Goal: Entertainment & Leisure: Consume media (video, audio)

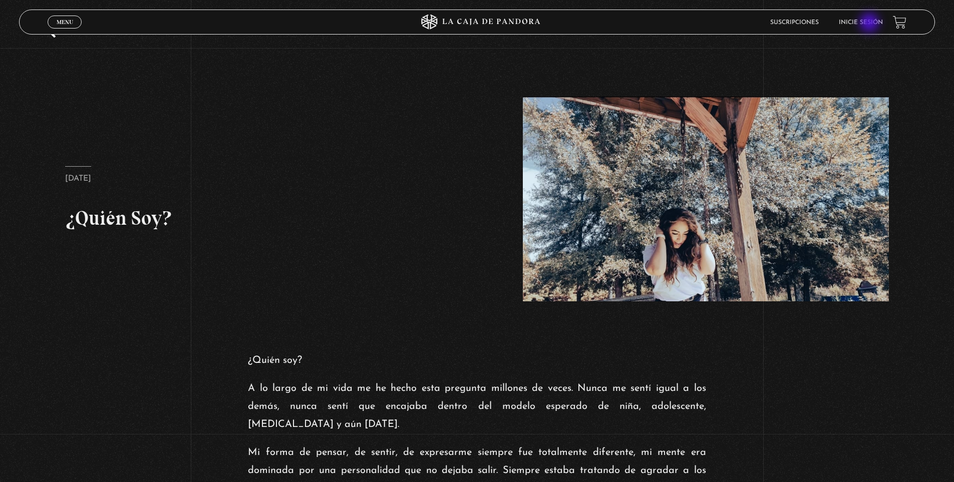
click at [870, 24] on link "Inicie sesión" at bounding box center [861, 23] width 44 height 6
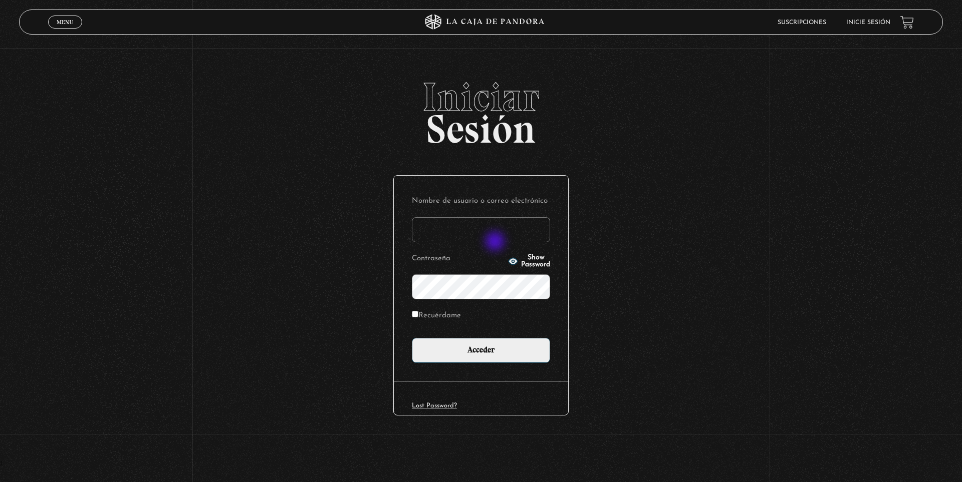
type input "almanzorsequeira@gmail.com"
click at [416, 314] on input "Recuérdame" at bounding box center [415, 314] width 7 height 7
checkbox input "true"
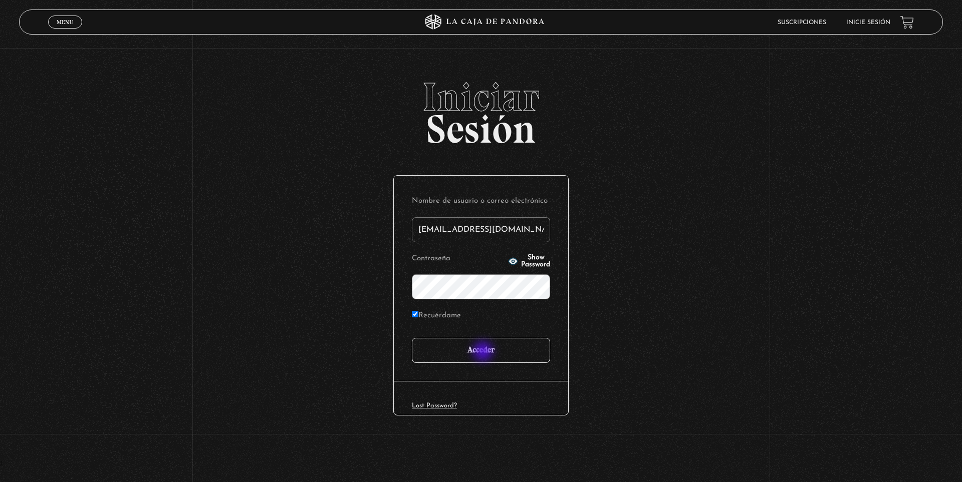
click at [484, 353] on input "Acceder" at bounding box center [481, 350] width 138 height 25
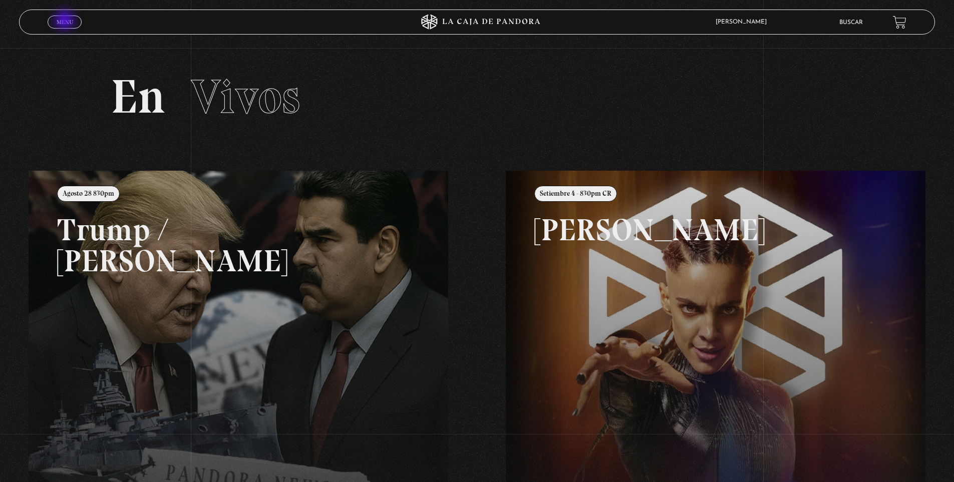
click at [66, 21] on span "Menu" at bounding box center [65, 22] width 17 height 6
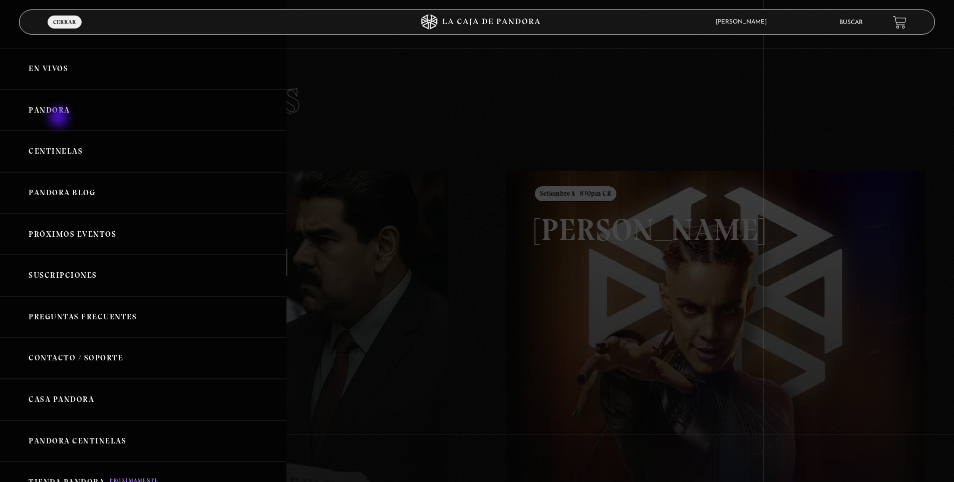
click at [60, 118] on link "Pandora" at bounding box center [143, 111] width 286 height 42
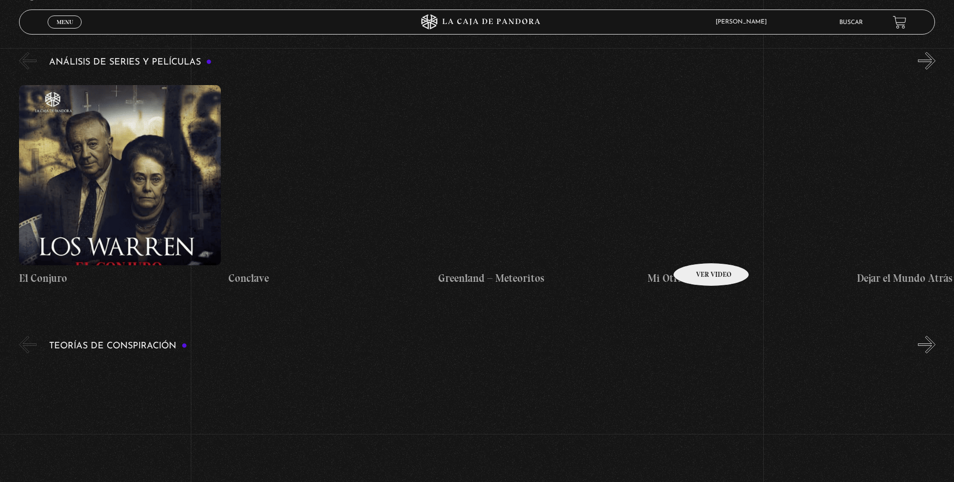
scroll to position [1297, 0]
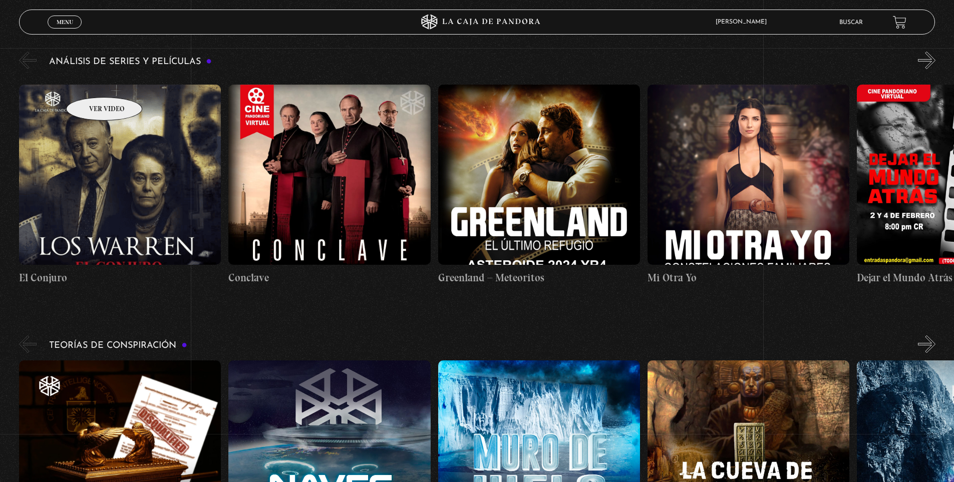
click at [91, 85] on figure at bounding box center [120, 175] width 202 height 180
click at [114, 89] on figure at bounding box center [120, 175] width 202 height 180
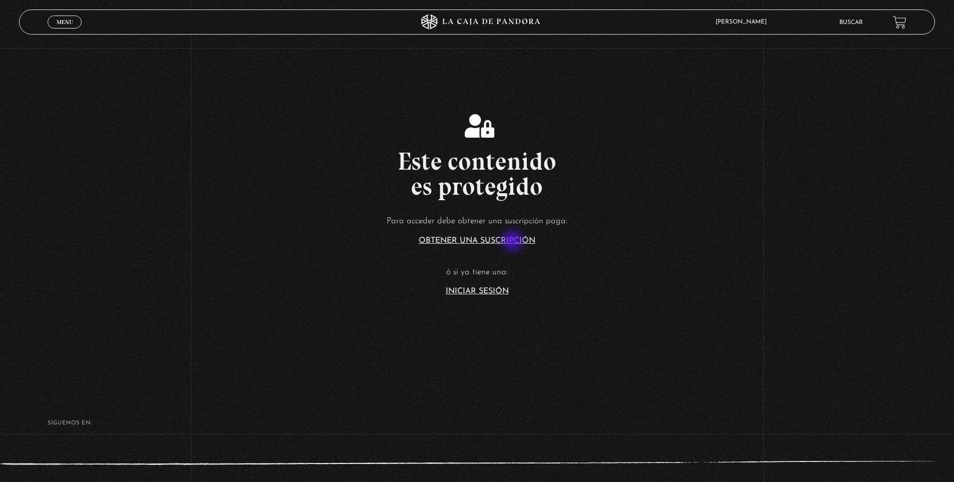
scroll to position [42, 0]
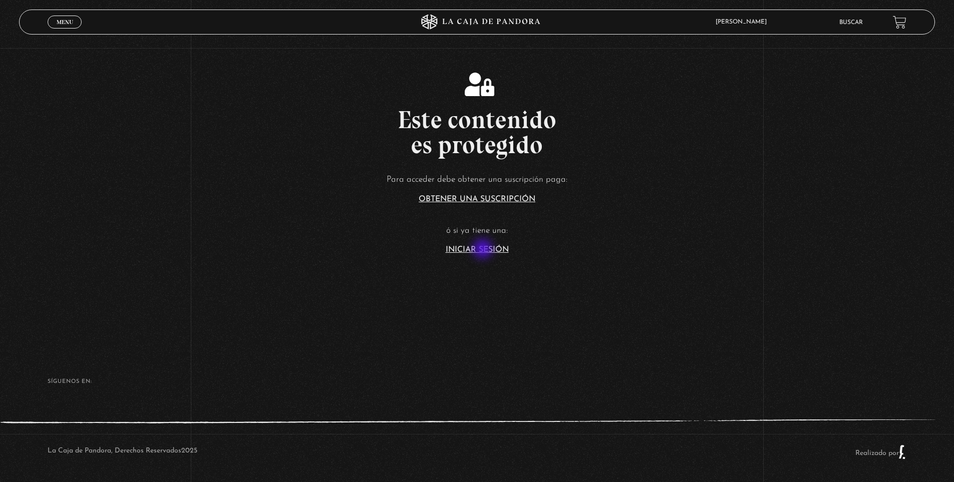
click at [484, 250] on link "Iniciar Sesión" at bounding box center [477, 250] width 63 height 8
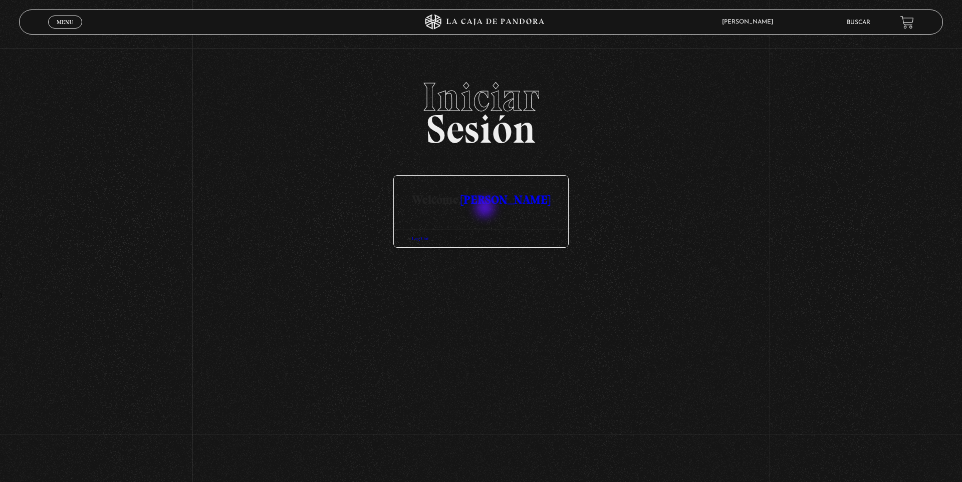
click at [486, 207] on link "[PERSON_NAME]" at bounding box center [505, 199] width 89 height 15
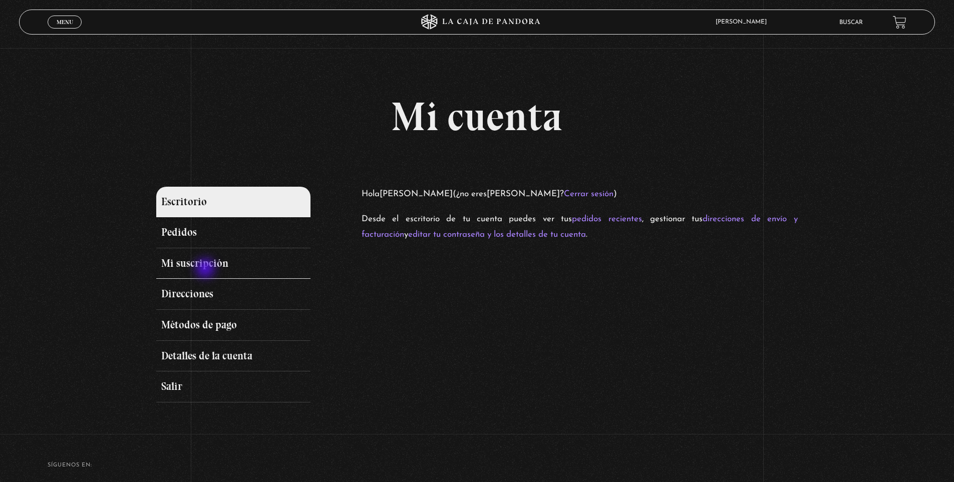
click at [206, 269] on link "Mi suscripción" at bounding box center [233, 263] width 154 height 31
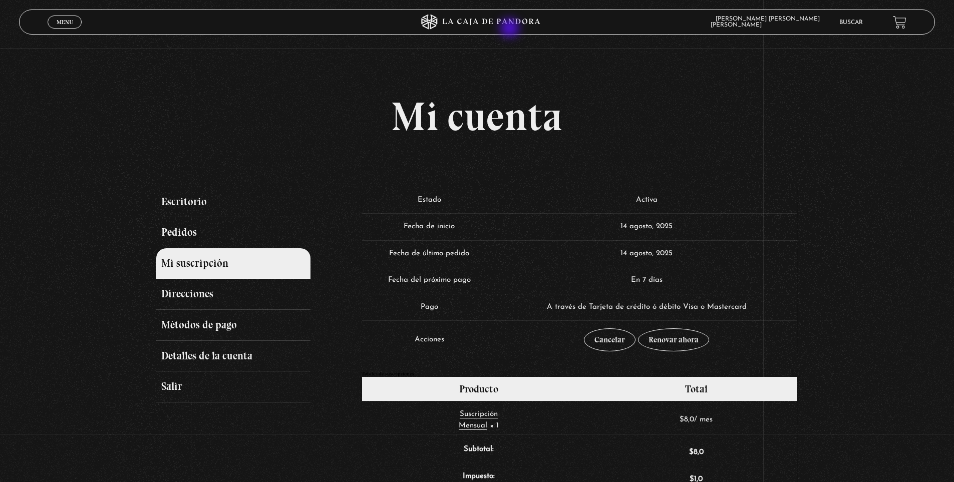
click at [511, 29] on icon at bounding box center [477, 22] width 286 height 15
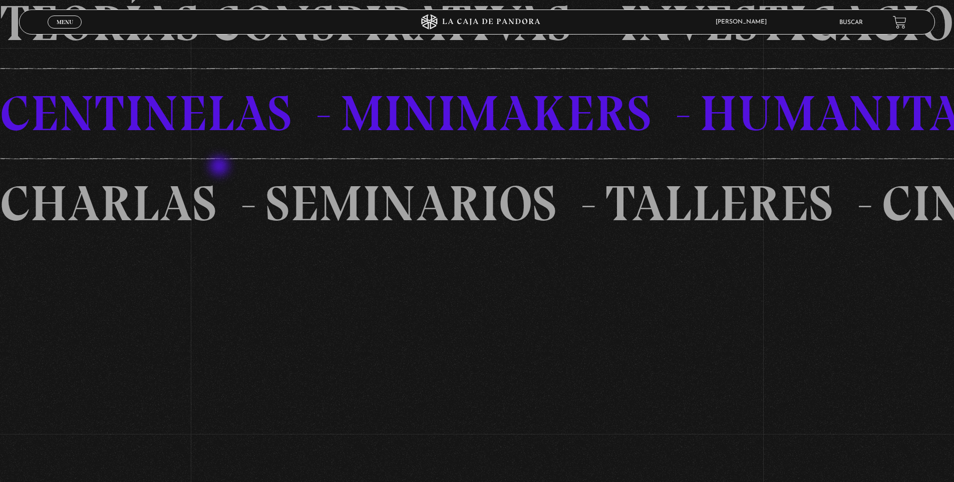
scroll to position [1094, 0]
click at [62, 27] on link "Menu Cerrar" at bounding box center [65, 22] width 34 height 13
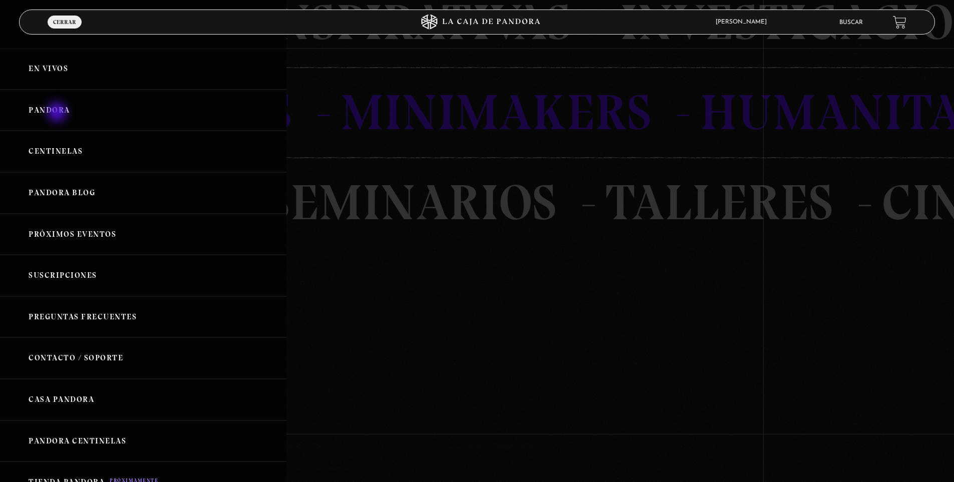
click at [58, 113] on link "Pandora" at bounding box center [143, 111] width 286 height 42
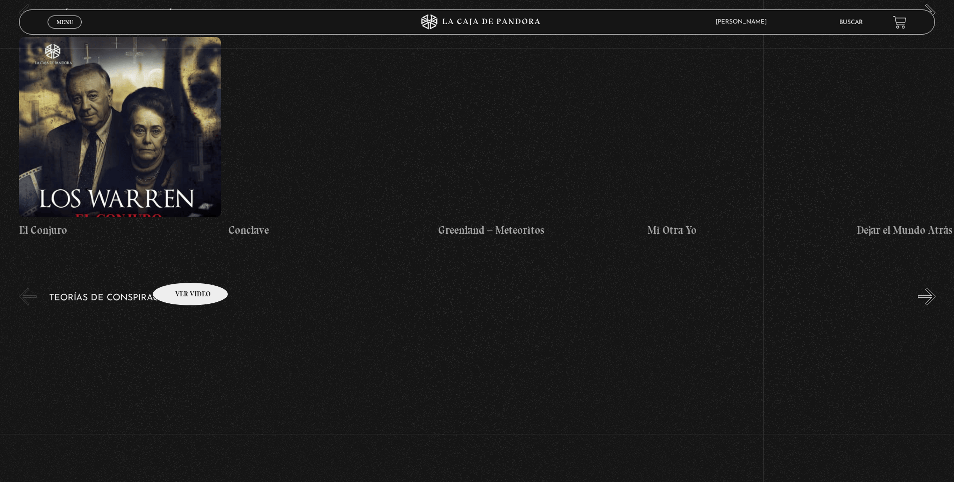
scroll to position [1350, 0]
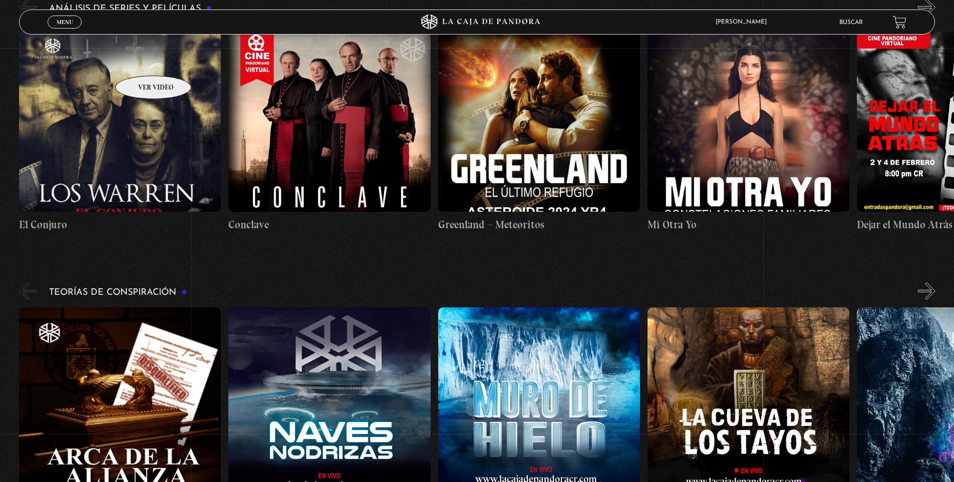
click at [140, 61] on figure at bounding box center [120, 122] width 202 height 180
click at [47, 217] on h4 "El Conjuro" at bounding box center [120, 225] width 202 height 16
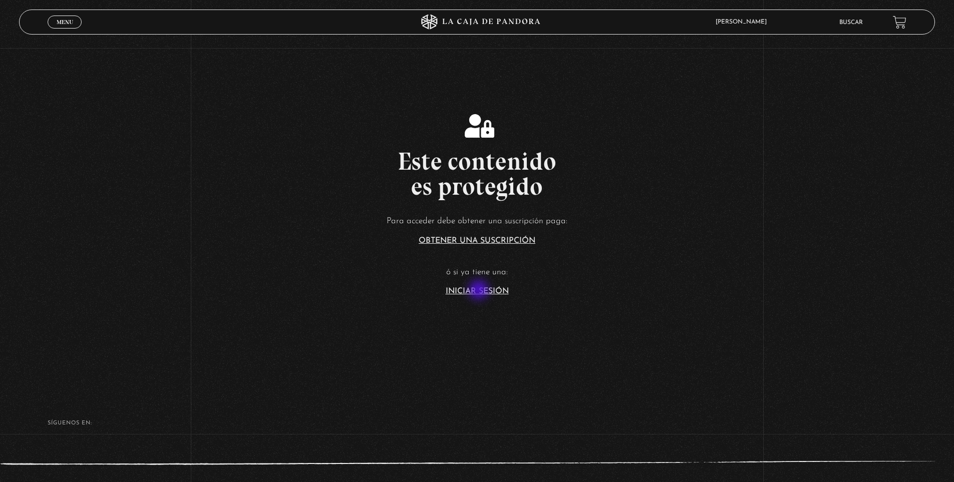
click at [480, 291] on link "Iniciar Sesión" at bounding box center [477, 291] width 63 height 8
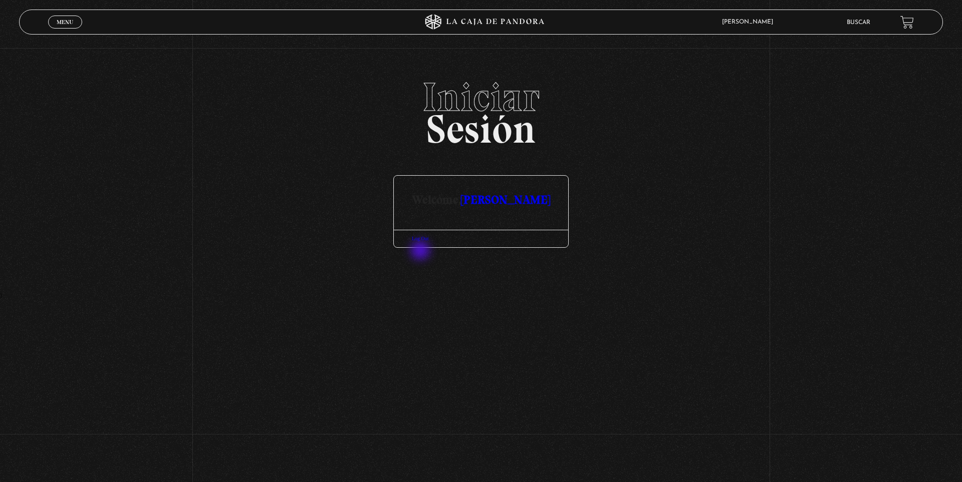
click at [421, 241] on link "Log Out" at bounding box center [420, 239] width 17 height 6
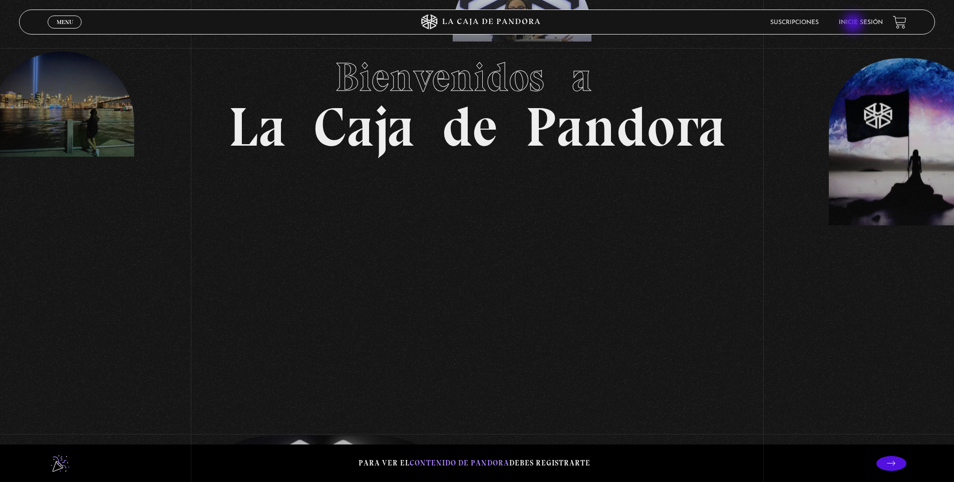
scroll to position [141, 0]
click at [854, 24] on link "Inicie sesión" at bounding box center [861, 23] width 44 height 6
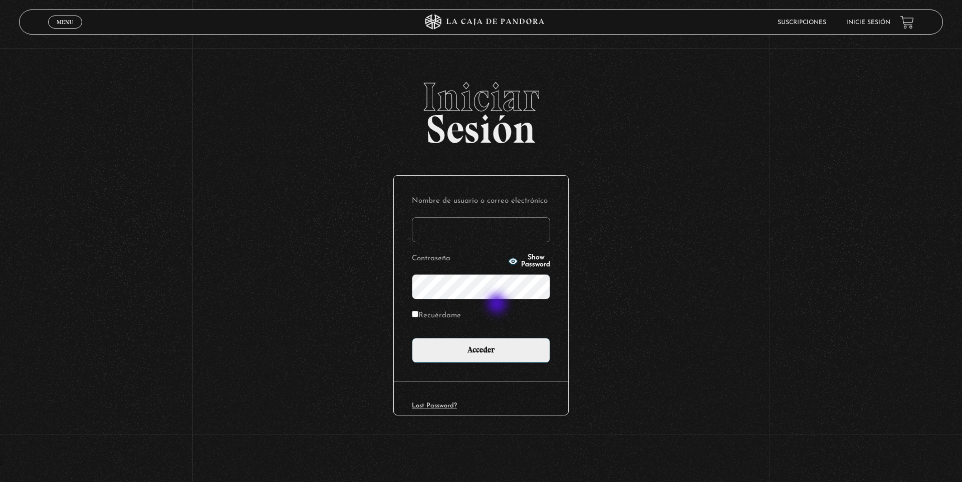
type input "almanzorsequeira@gmail.com"
click at [419, 316] on label "Recuérdame" at bounding box center [436, 316] width 49 height 16
click at [418, 316] on input "Recuérdame" at bounding box center [415, 314] width 7 height 7
checkbox input "true"
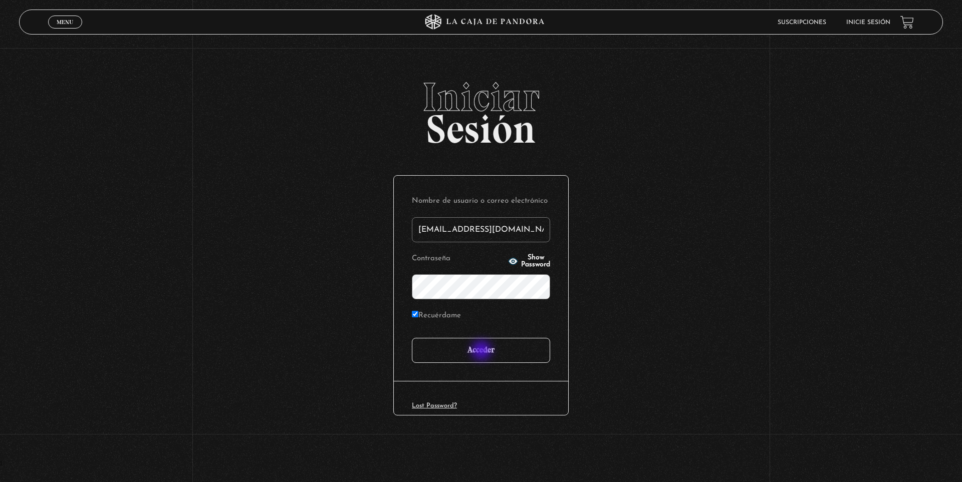
click at [482, 352] on input "Acceder" at bounding box center [481, 350] width 138 height 25
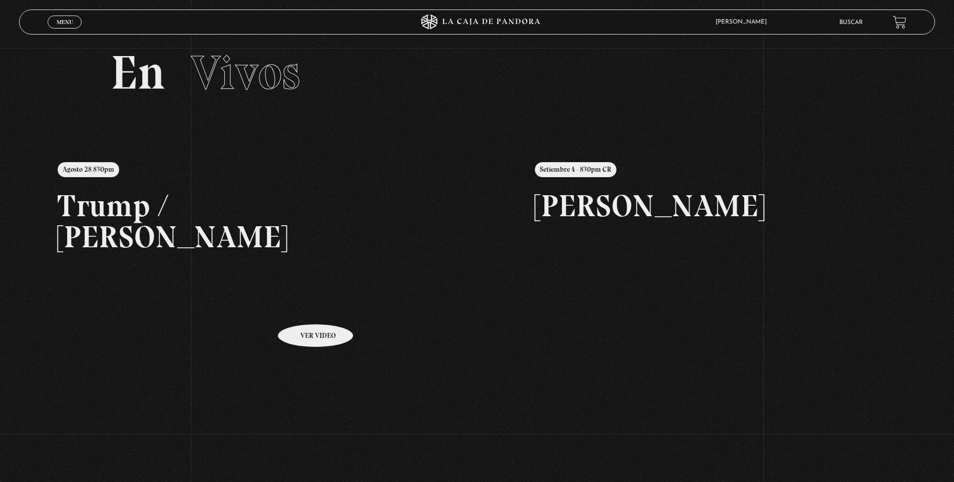
scroll to position [215, 0]
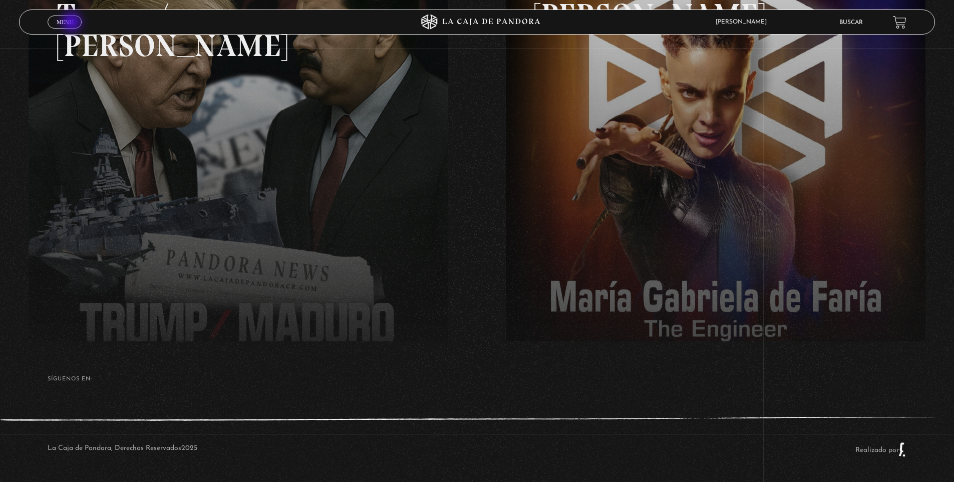
click at [73, 23] on span "Menu" at bounding box center [65, 22] width 17 height 6
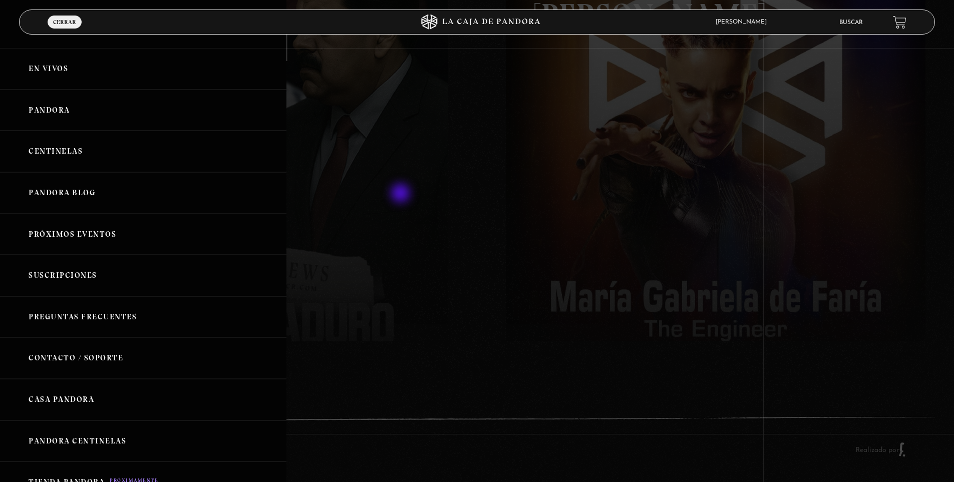
click at [402, 194] on div at bounding box center [477, 241] width 954 height 482
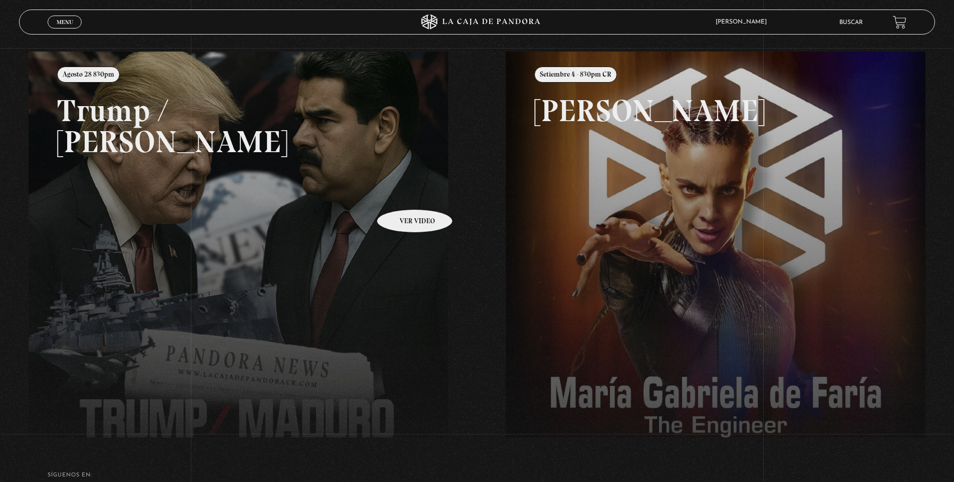
scroll to position [120, 0]
click at [68, 19] on span "Menu" at bounding box center [65, 22] width 17 height 6
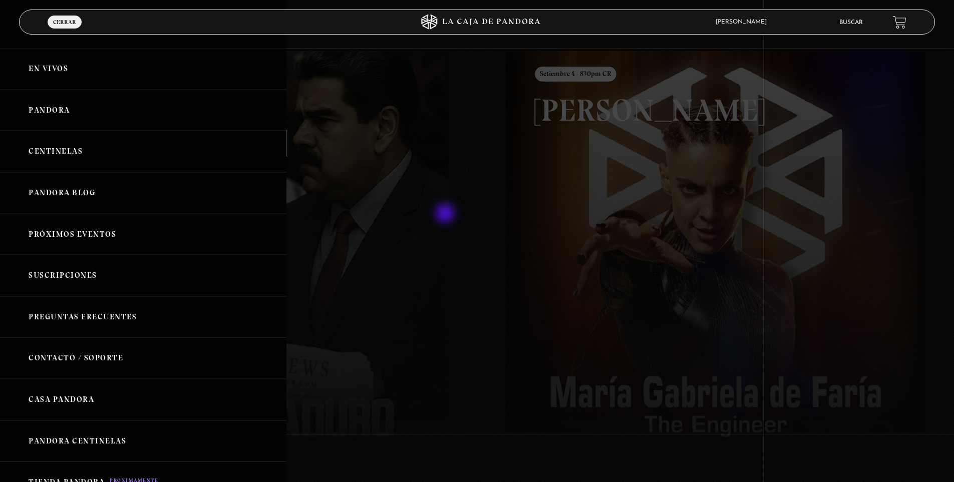
click at [446, 214] on div at bounding box center [477, 241] width 954 height 482
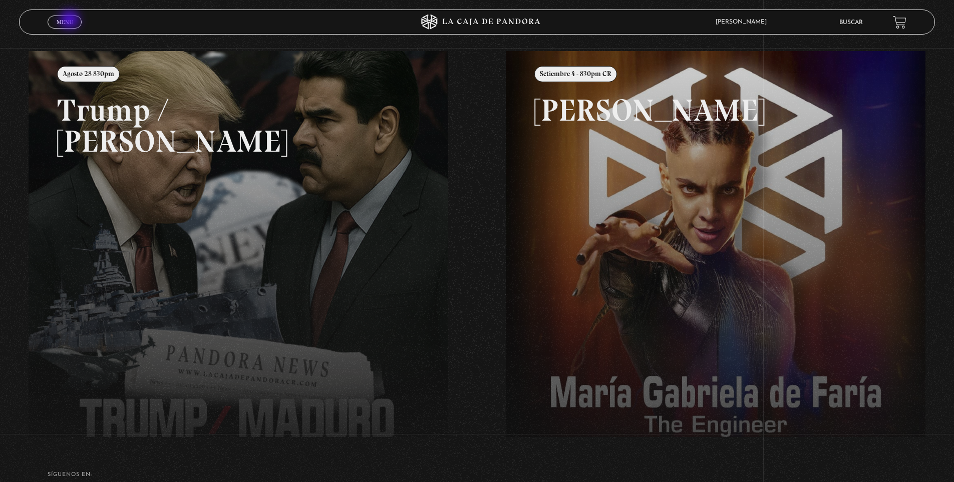
click at [71, 21] on span "Menu" at bounding box center [65, 22] width 17 height 6
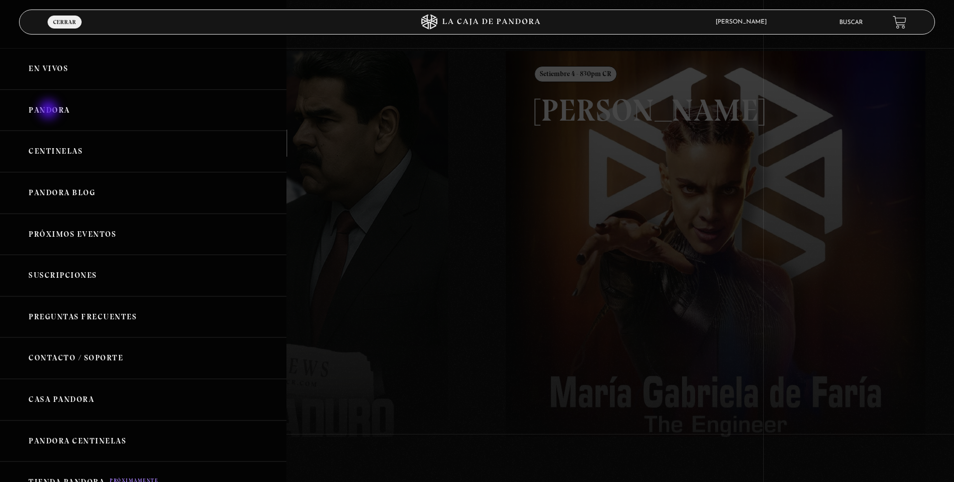
click at [50, 111] on link "Pandora" at bounding box center [143, 111] width 286 height 42
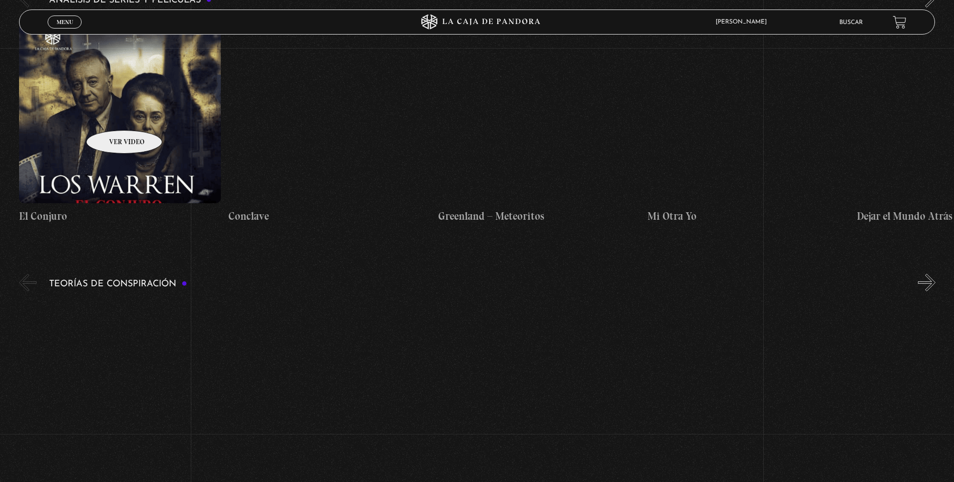
scroll to position [1273, 0]
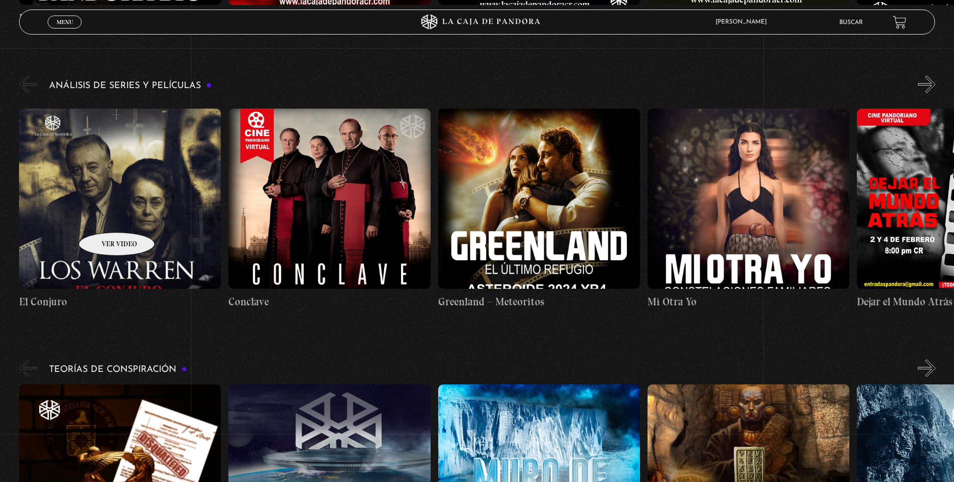
click at [104, 217] on figure at bounding box center [120, 199] width 202 height 180
click at [139, 294] on h4 "El Conjuro" at bounding box center [120, 302] width 202 height 16
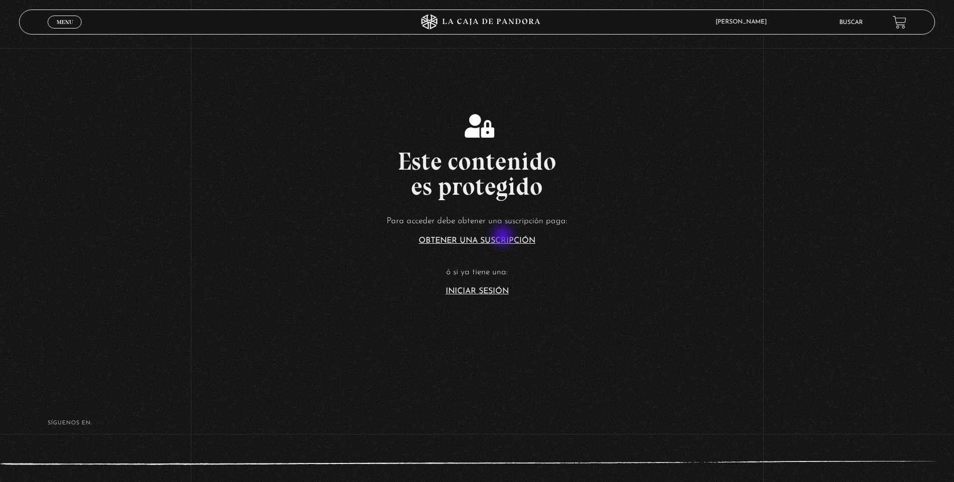
click at [504, 237] on link "Obtener una suscripción" at bounding box center [477, 241] width 117 height 8
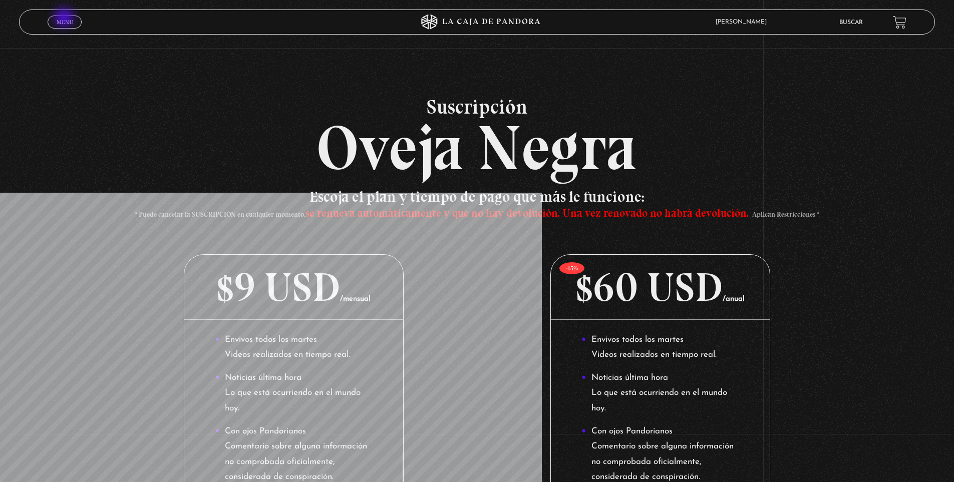
click at [65, 19] on span "Menu" at bounding box center [65, 22] width 17 height 6
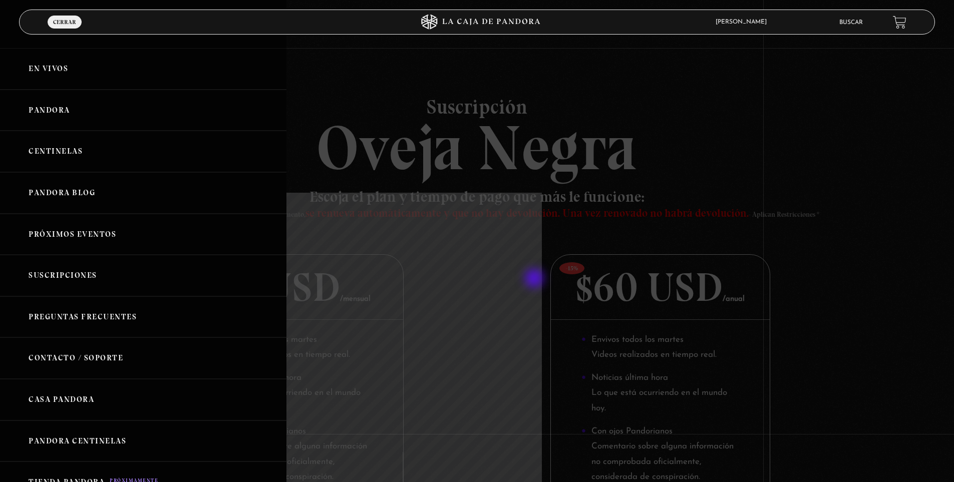
click at [535, 279] on div at bounding box center [477, 241] width 954 height 482
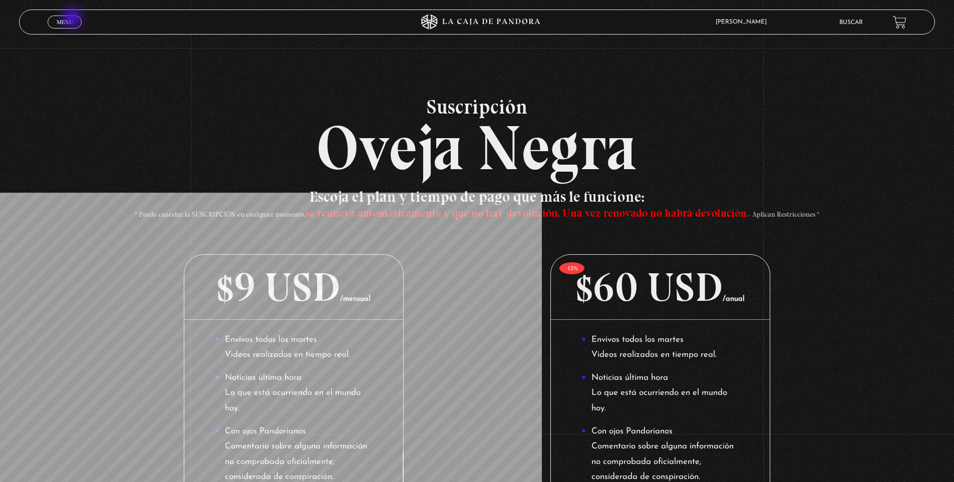
click at [73, 19] on span "Menu" at bounding box center [65, 22] width 17 height 6
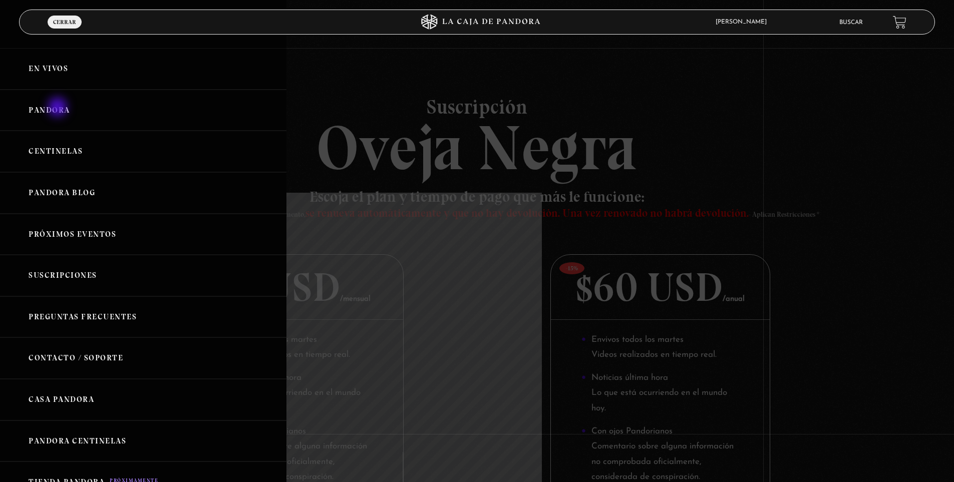
click at [59, 108] on link "Pandora" at bounding box center [143, 111] width 286 height 42
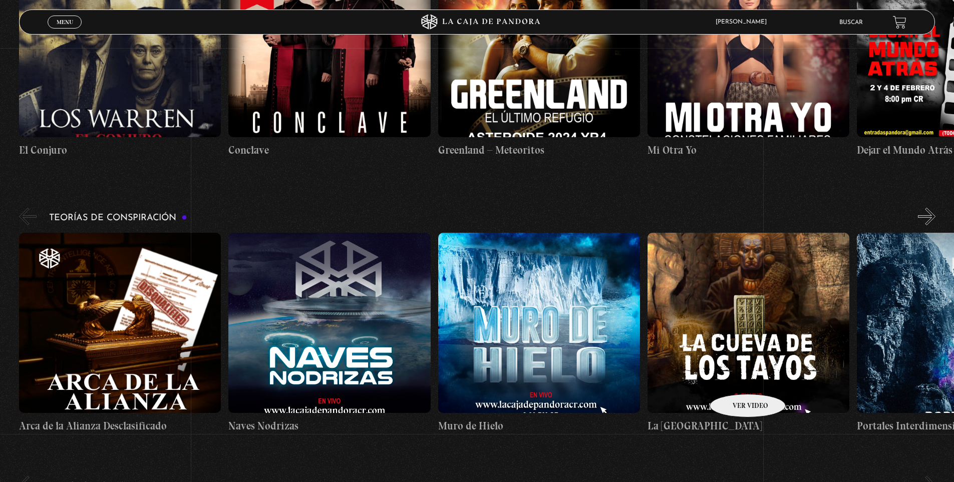
drag, startPoint x: 568, startPoint y: 384, endPoint x: 744, endPoint y: 382, distance: 175.8
click at [744, 418] on h4 "La [GEOGRAPHIC_DATA]" at bounding box center [749, 426] width 202 height 16
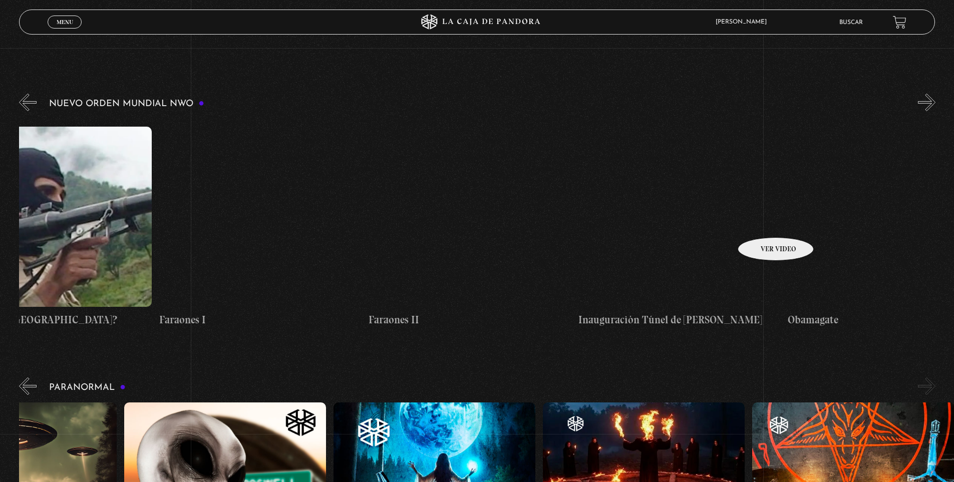
scroll to position [0, 14311]
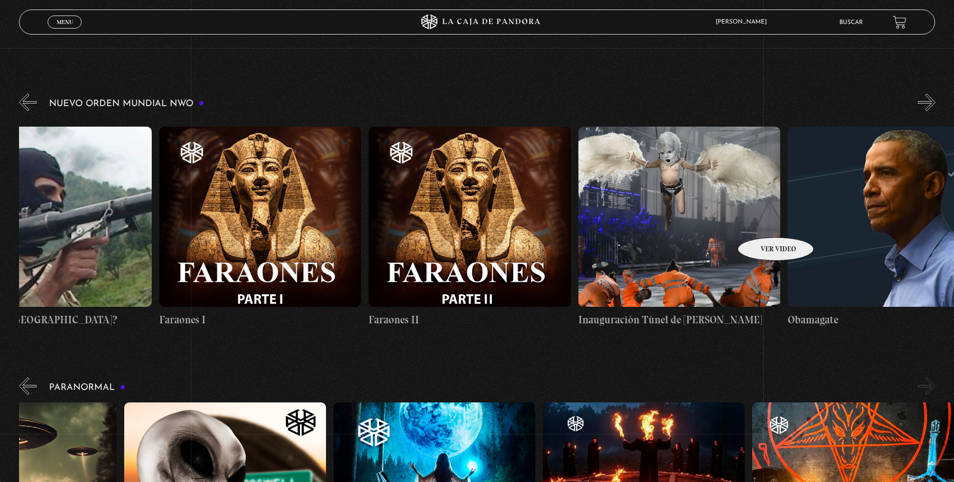
click at [763, 222] on figure at bounding box center [679, 217] width 202 height 180
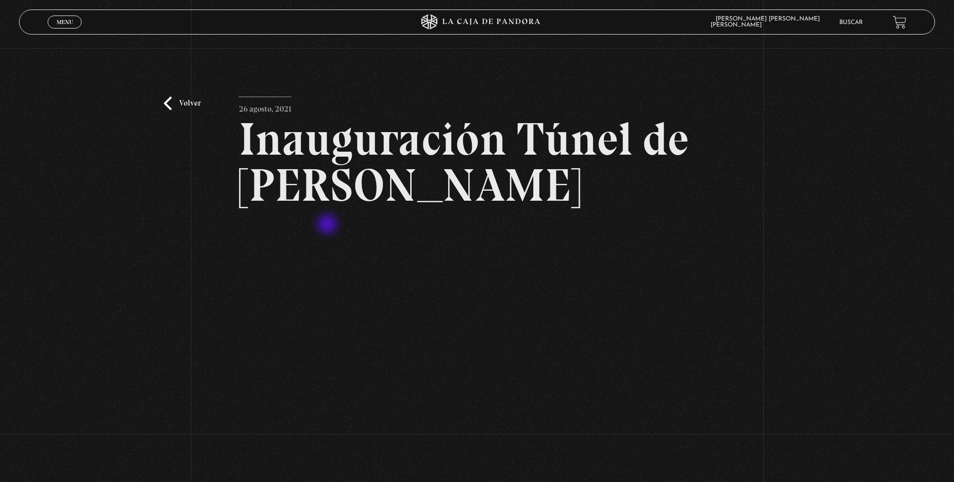
scroll to position [32, 0]
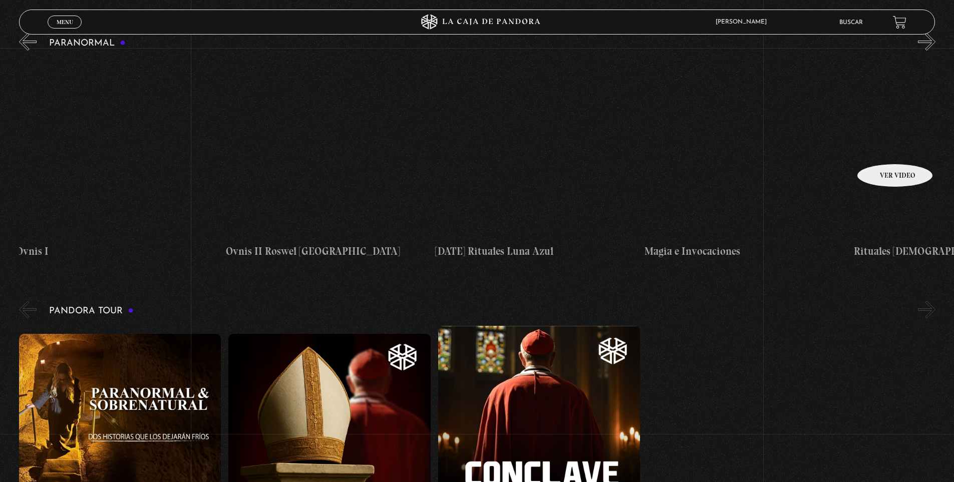
scroll to position [0, 1361]
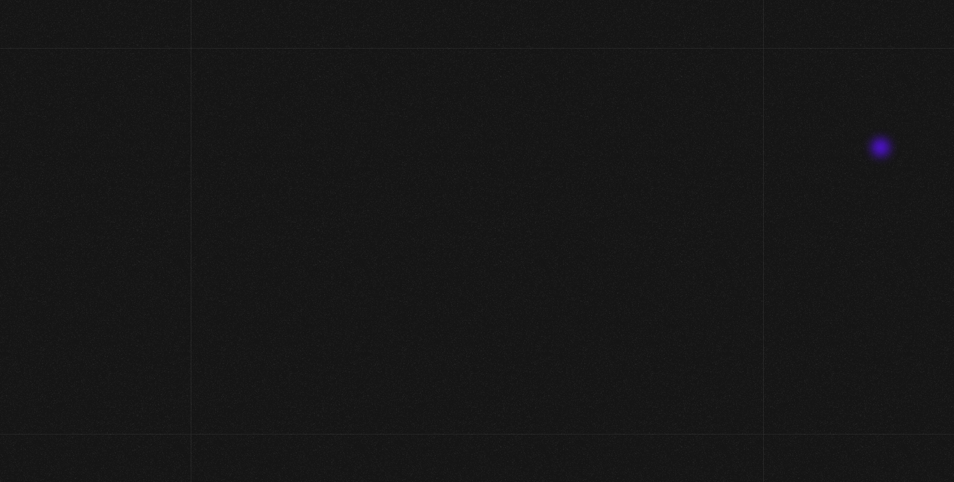
scroll to position [32, 0]
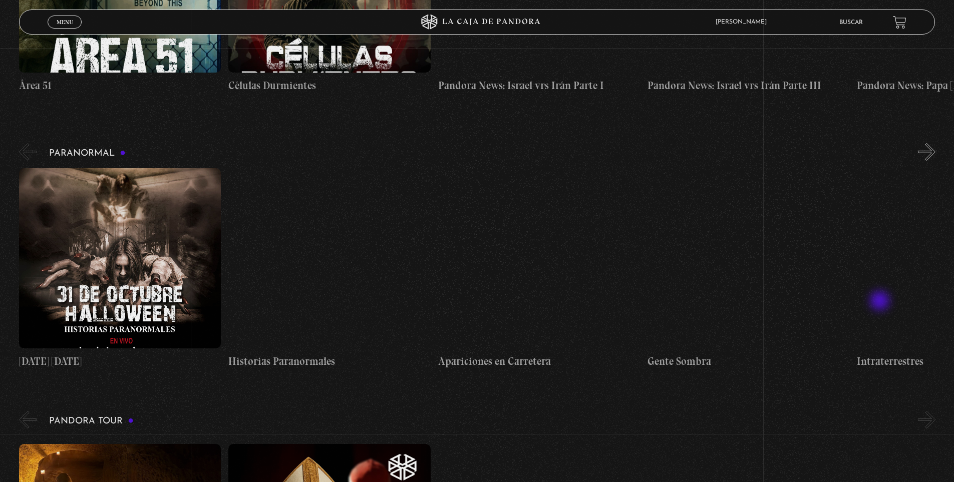
scroll to position [366, 0]
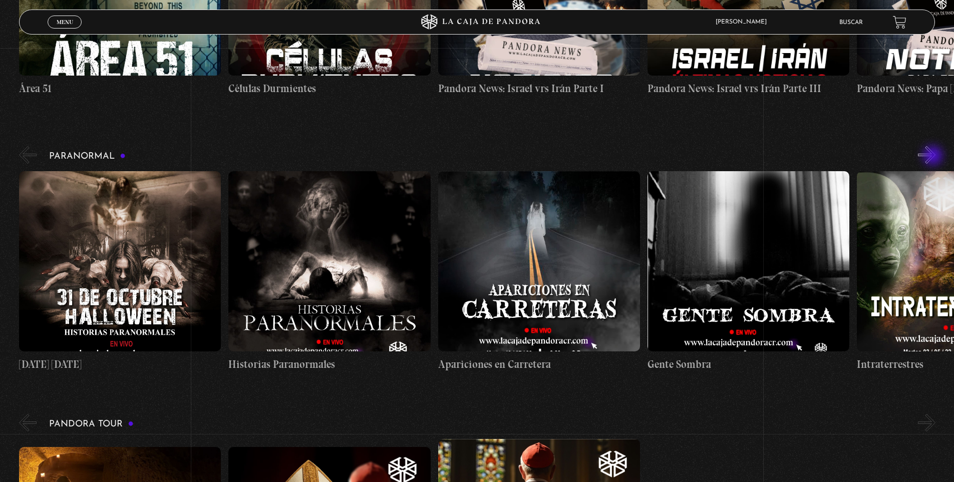
click at [934, 157] on button "»" at bounding box center [927, 155] width 18 height 18
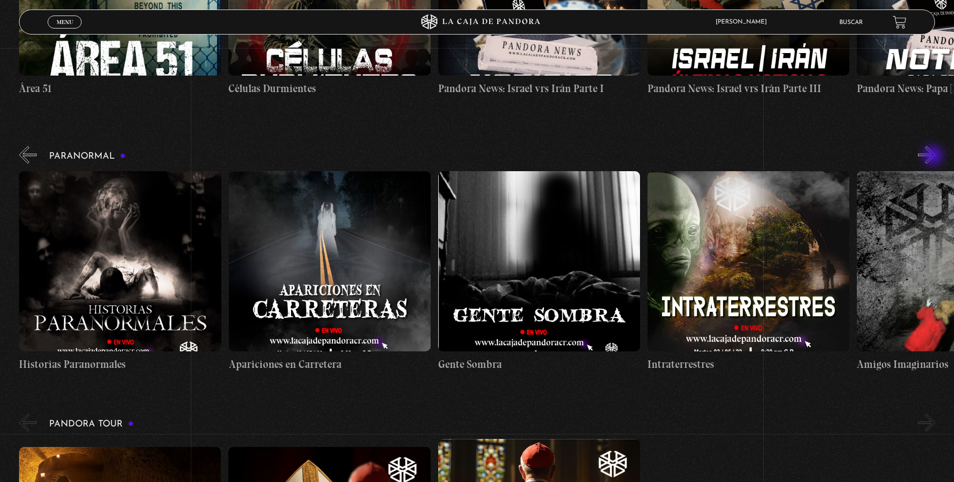
click at [934, 157] on button "»" at bounding box center [927, 155] width 18 height 18
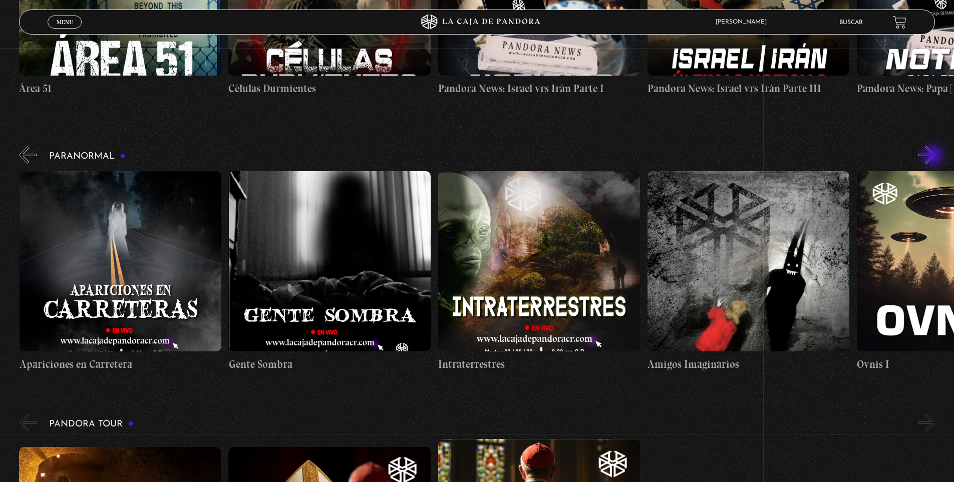
click at [934, 157] on button "»" at bounding box center [927, 155] width 18 height 18
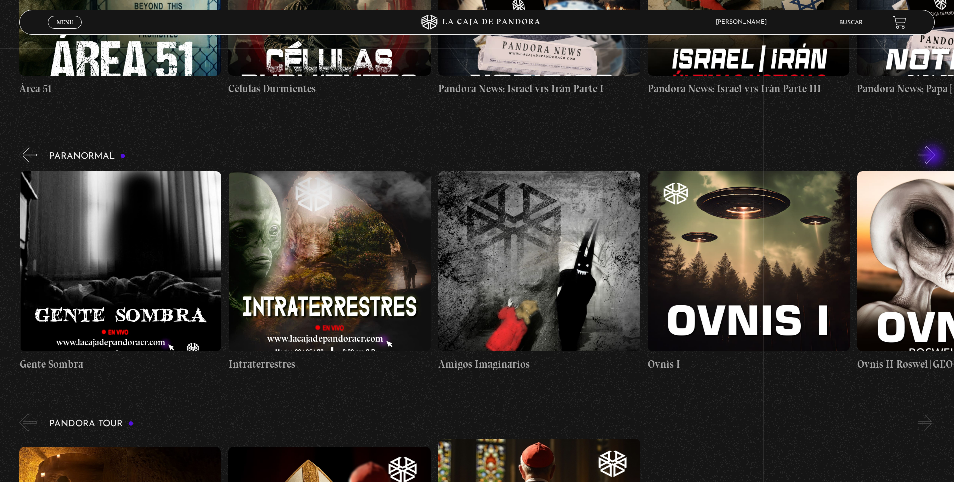
click at [934, 157] on button "»" at bounding box center [927, 155] width 18 height 18
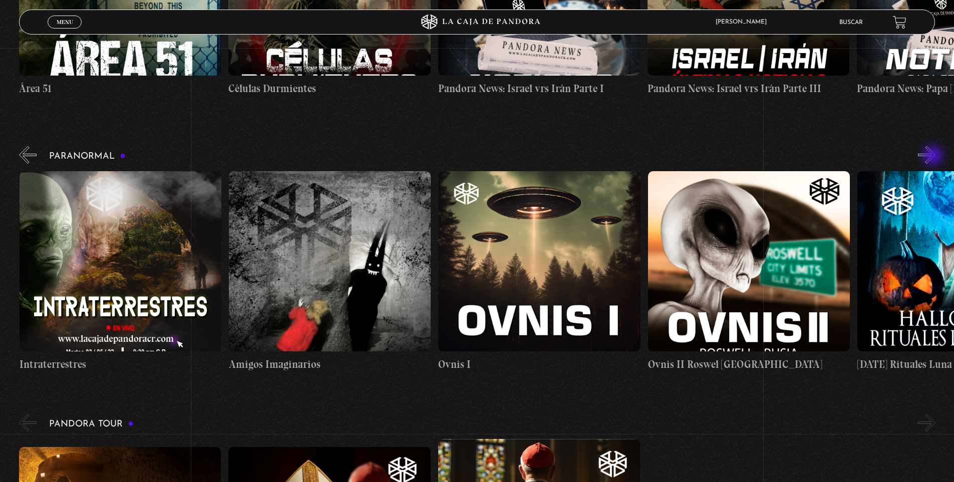
click at [934, 157] on button "»" at bounding box center [927, 155] width 18 height 18
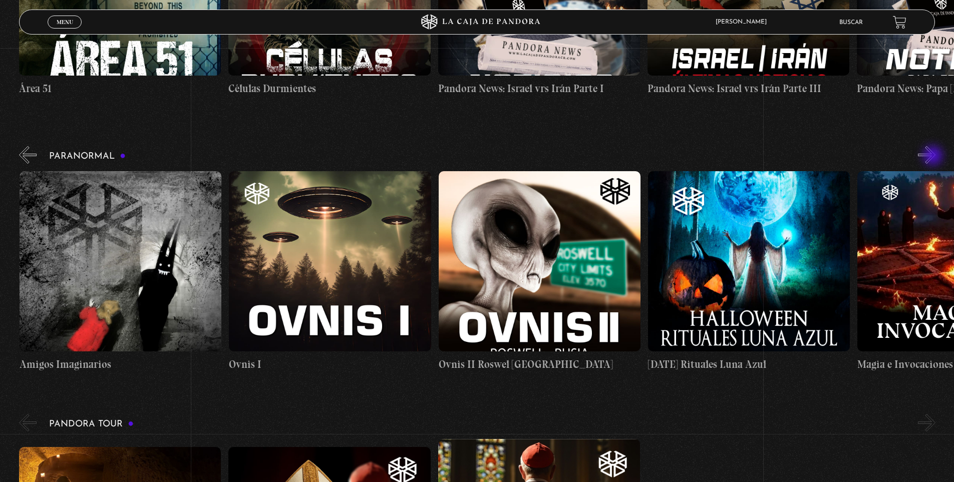
click at [934, 157] on button "»" at bounding box center [927, 155] width 18 height 18
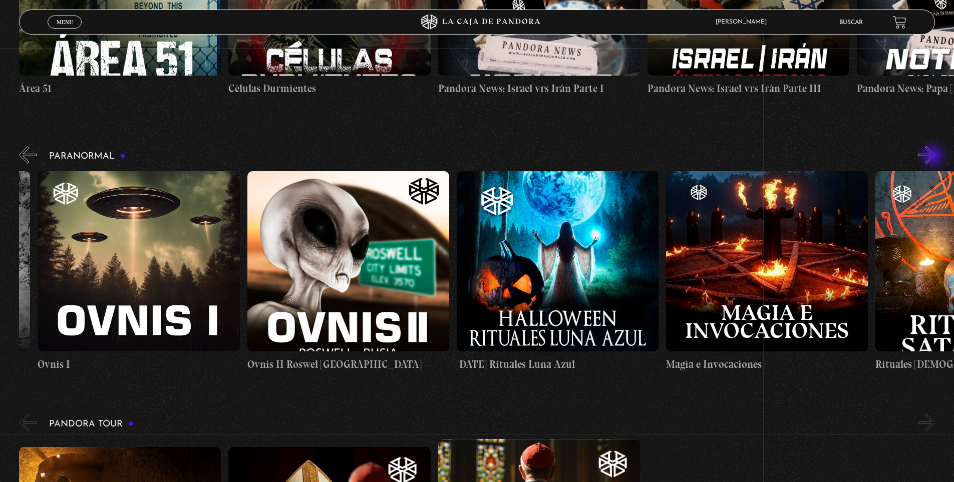
click at [934, 157] on button "»" at bounding box center [927, 155] width 18 height 18
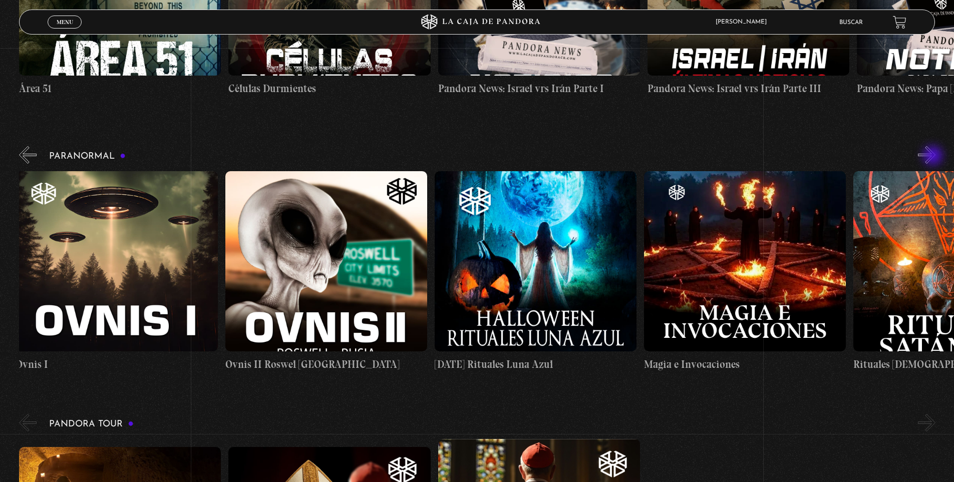
click at [934, 157] on button "»" at bounding box center [927, 155] width 18 height 18
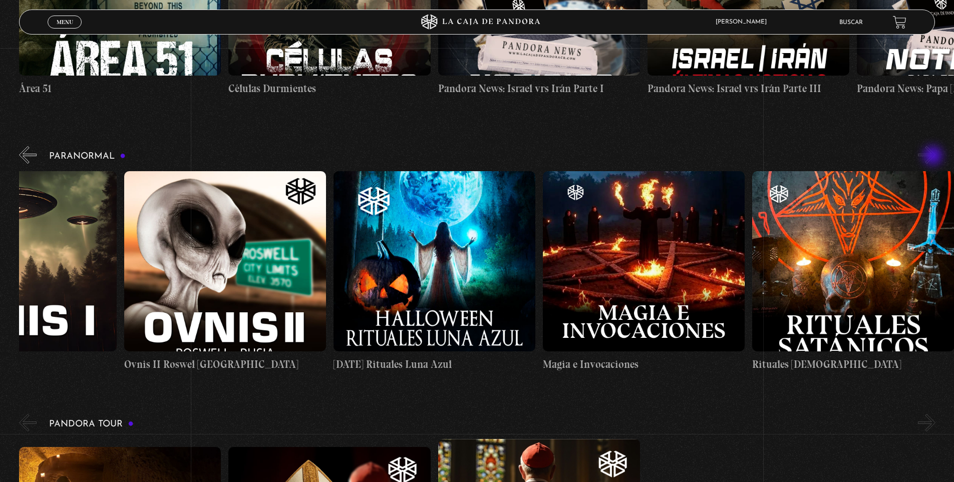
click at [934, 157] on button "»" at bounding box center [927, 155] width 18 height 18
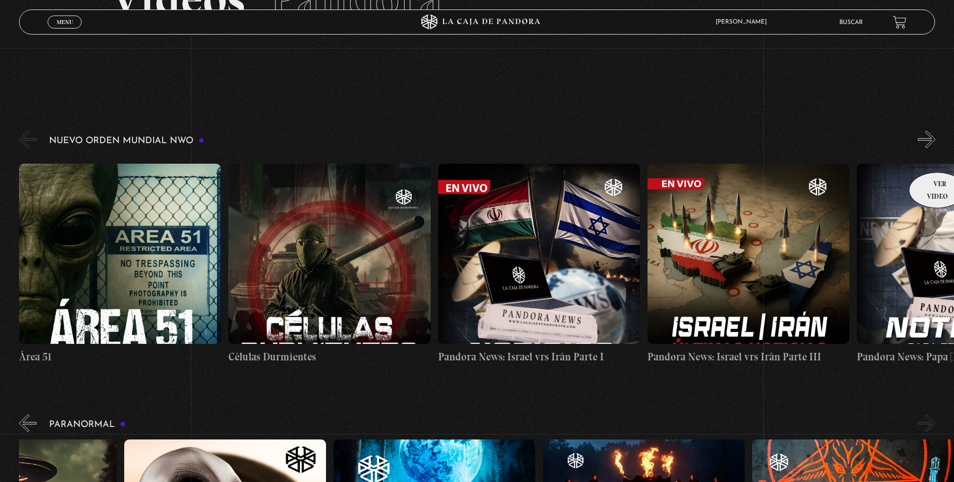
scroll to position [93, 0]
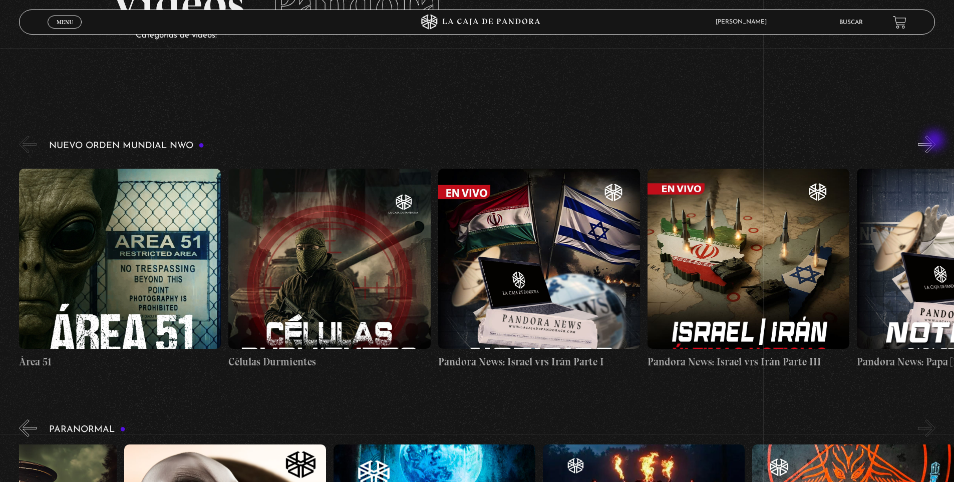
click at [935, 141] on button "»" at bounding box center [927, 145] width 18 height 18
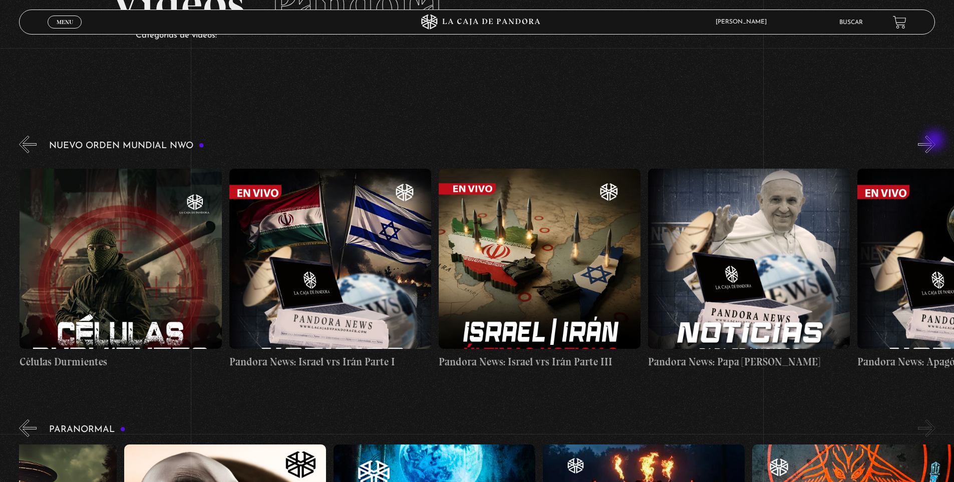
click at [935, 141] on button "»" at bounding box center [927, 145] width 18 height 18
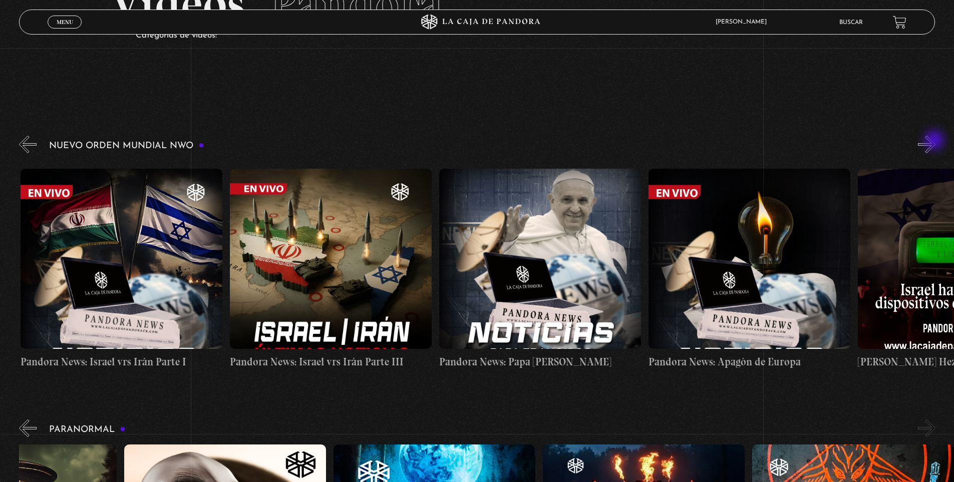
click at [935, 141] on button "»" at bounding box center [927, 145] width 18 height 18
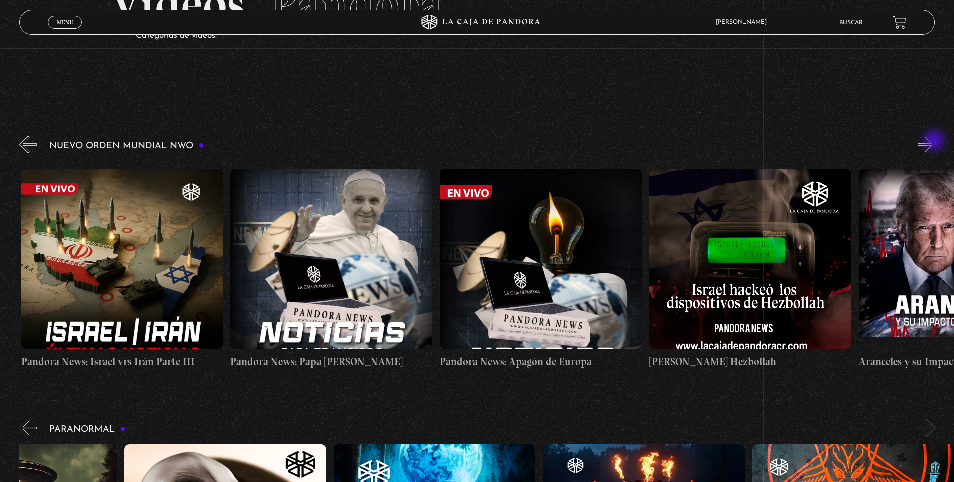
click at [935, 141] on button "»" at bounding box center [927, 145] width 18 height 18
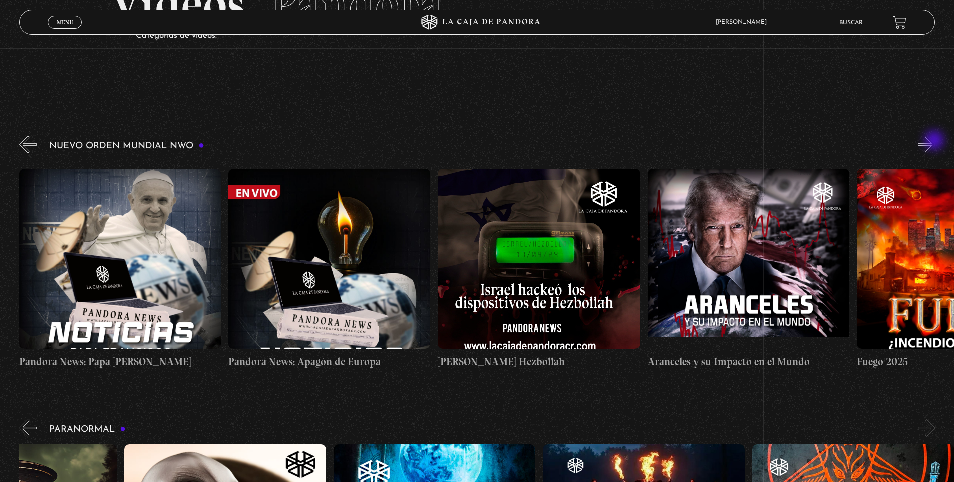
click at [935, 141] on button "»" at bounding box center [927, 145] width 18 height 18
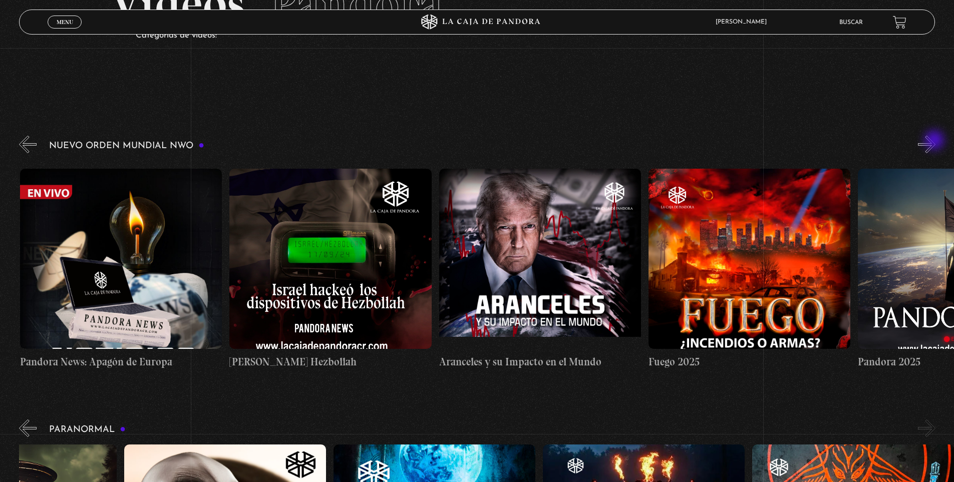
click at [935, 141] on button "»" at bounding box center [927, 145] width 18 height 18
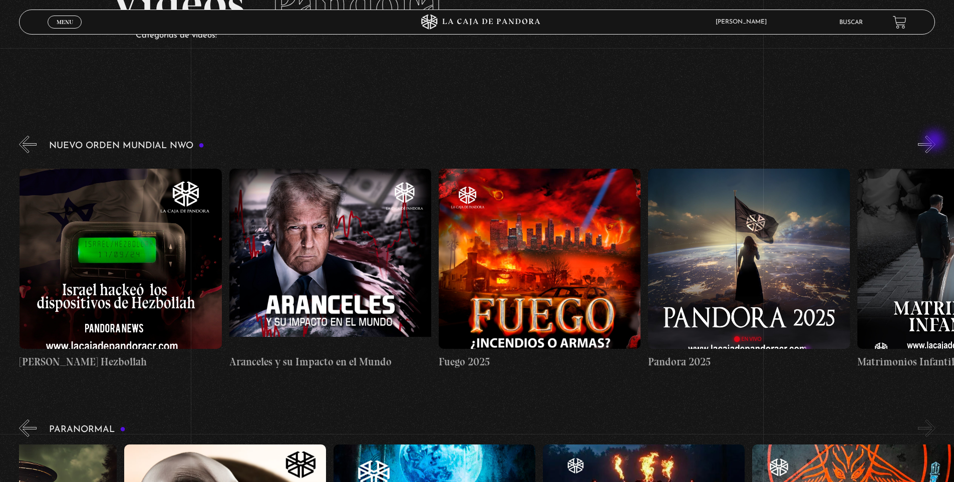
click at [935, 141] on button "»" at bounding box center [927, 145] width 18 height 18
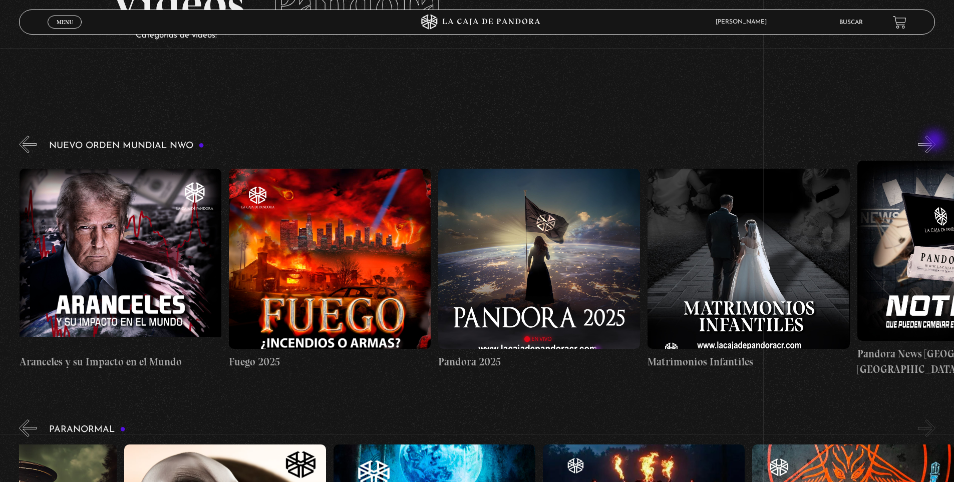
click at [935, 141] on button "»" at bounding box center [927, 145] width 18 height 18
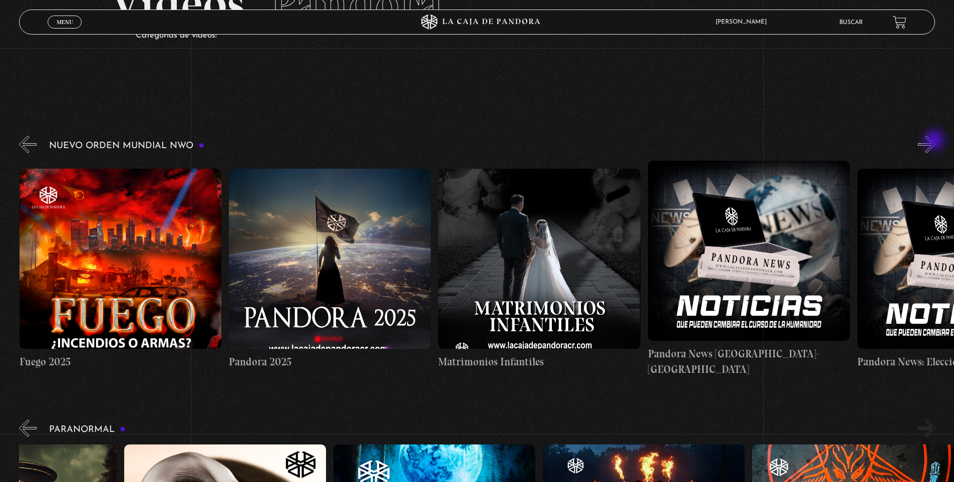
click at [935, 141] on button "»" at bounding box center [927, 145] width 18 height 18
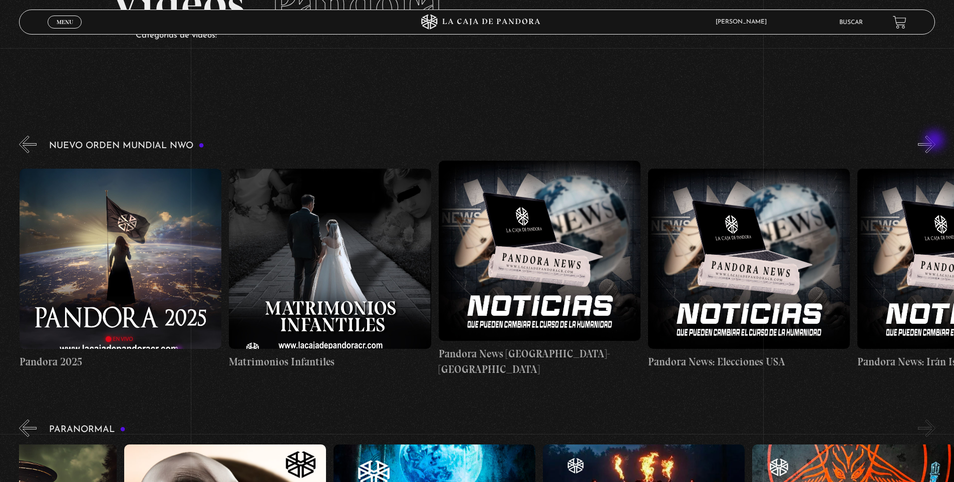
click at [935, 141] on button "»" at bounding box center [927, 145] width 18 height 18
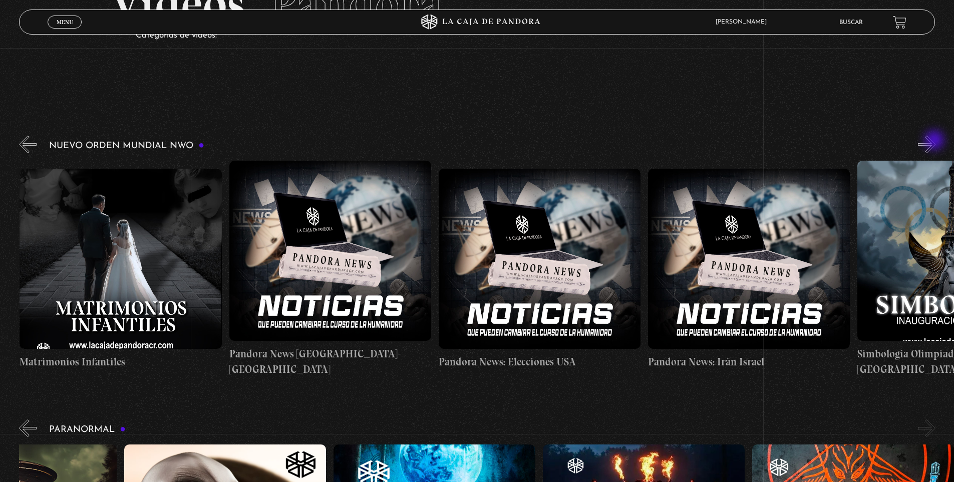
click at [935, 141] on button "»" at bounding box center [927, 145] width 18 height 18
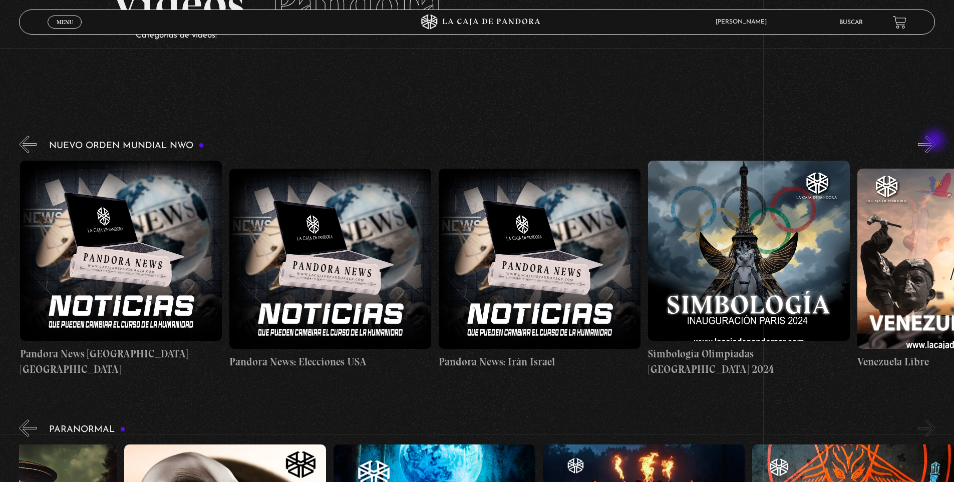
click at [935, 141] on button "»" at bounding box center [927, 145] width 18 height 18
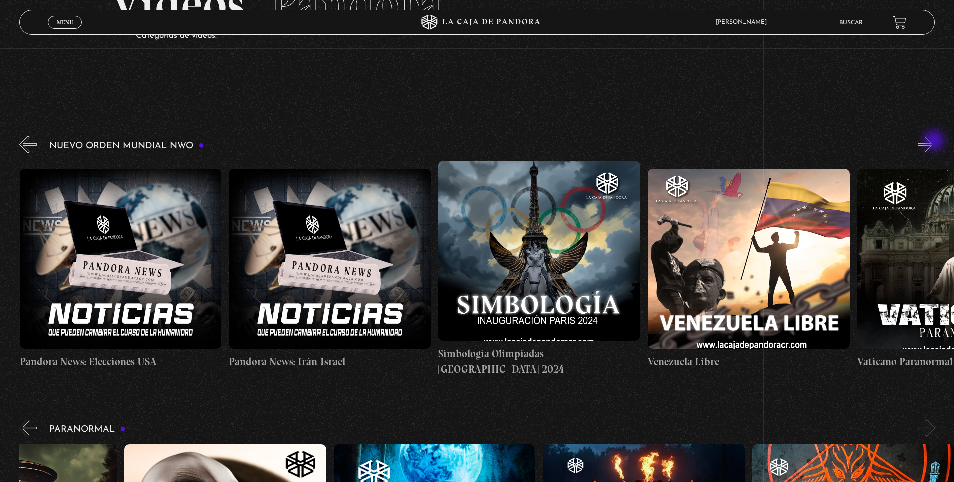
click at [935, 141] on button "»" at bounding box center [927, 145] width 18 height 18
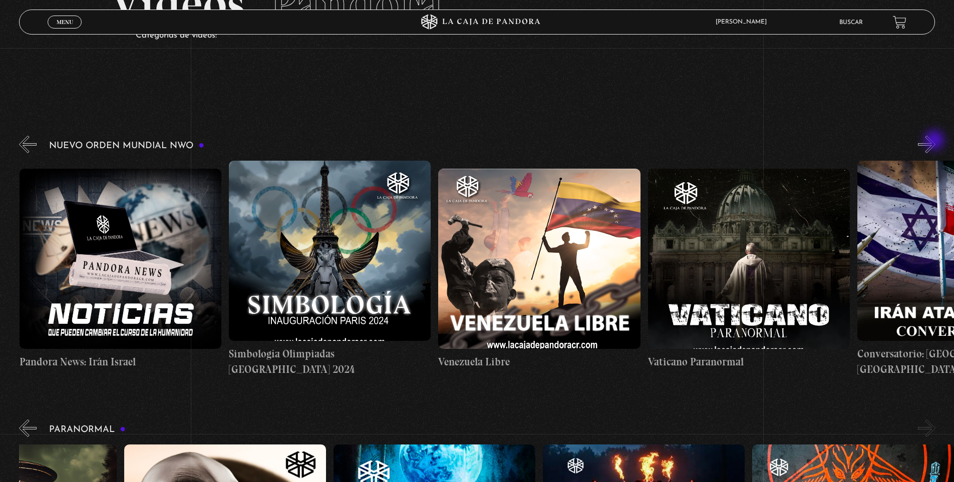
click at [935, 141] on button "»" at bounding box center [927, 145] width 18 height 18
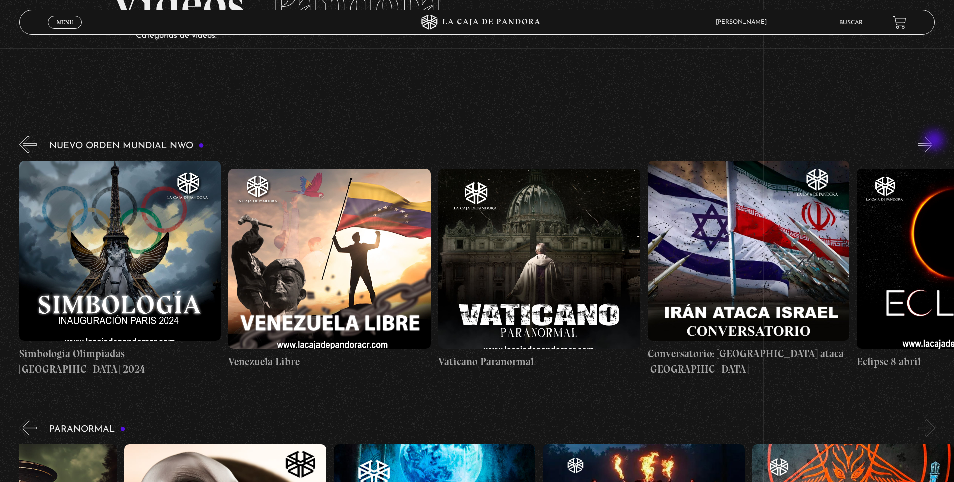
click at [935, 141] on button "»" at bounding box center [927, 145] width 18 height 18
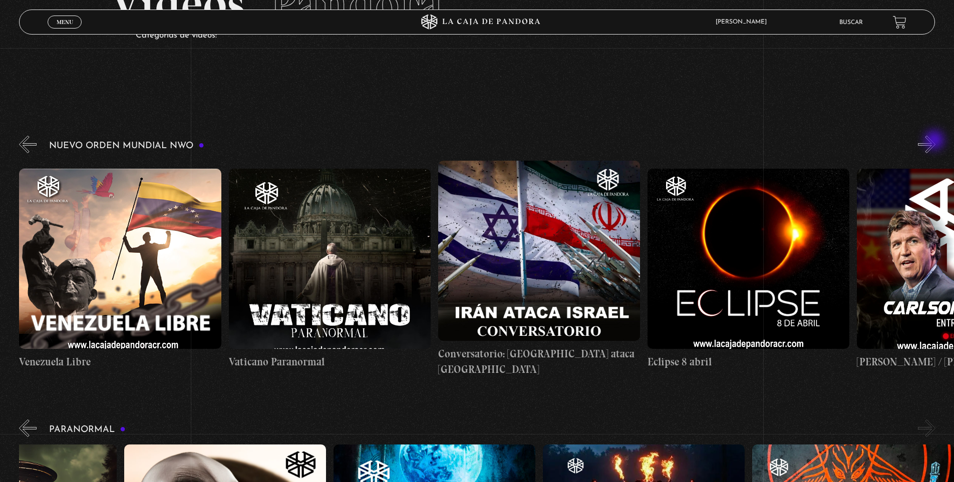
click at [935, 141] on button "»" at bounding box center [927, 145] width 18 height 18
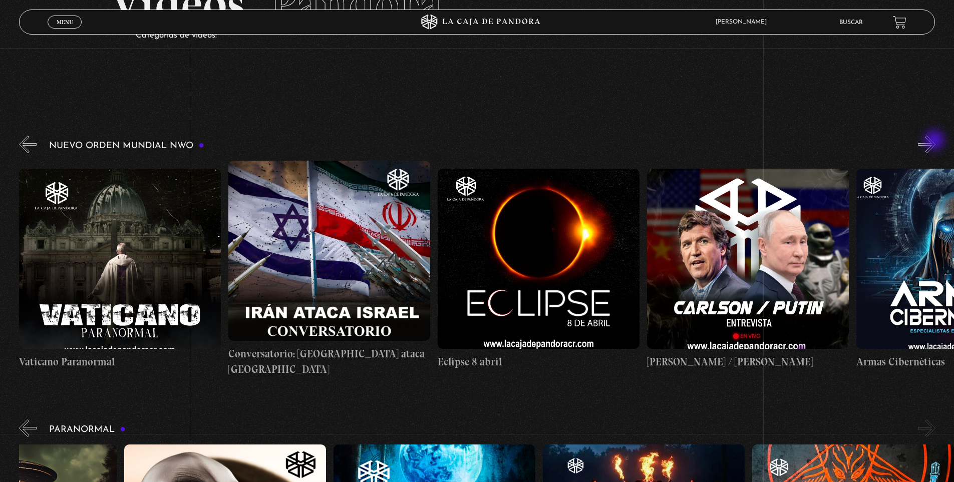
click at [935, 141] on button "»" at bounding box center [927, 145] width 18 height 18
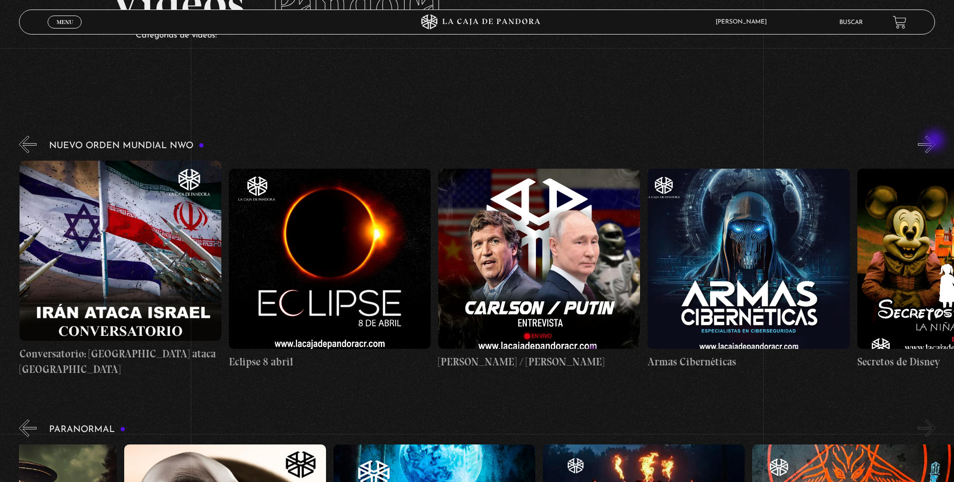
click at [935, 141] on button "»" at bounding box center [927, 145] width 18 height 18
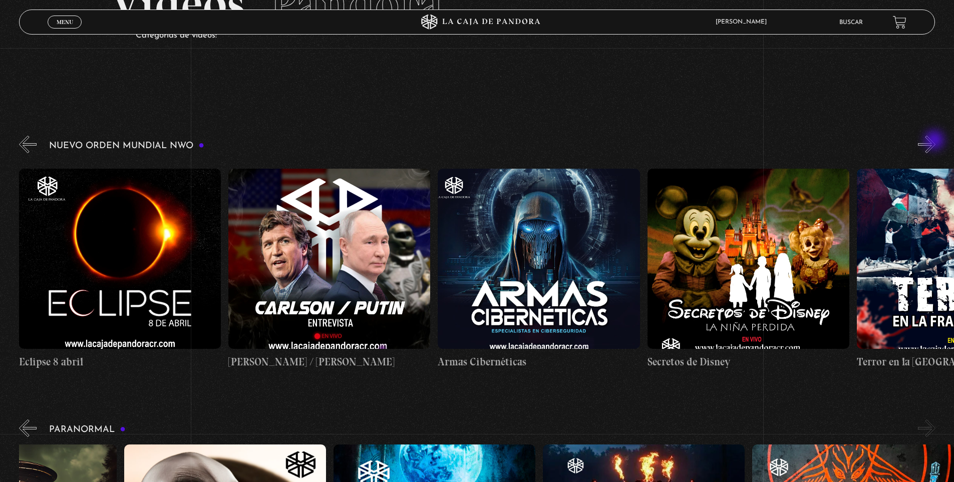
click at [935, 141] on button "»" at bounding box center [927, 145] width 18 height 18
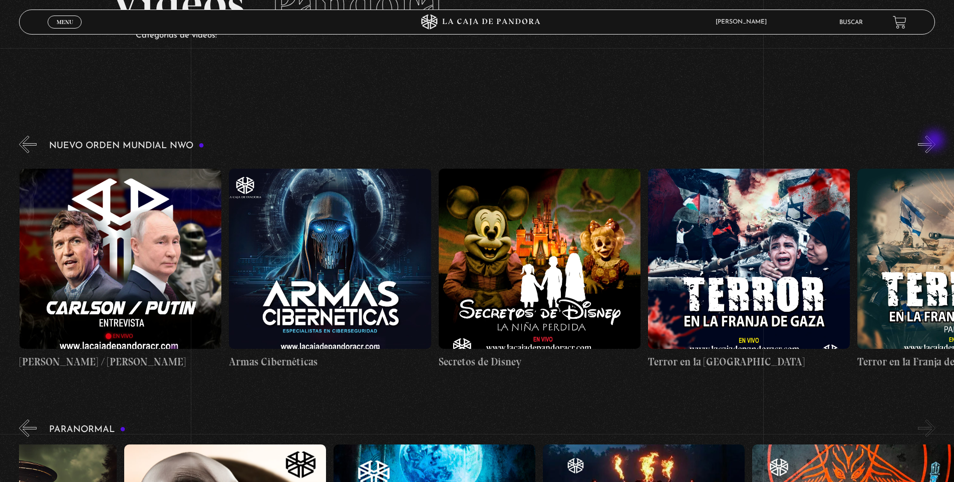
scroll to position [0, 3979]
click at [935, 141] on button "»" at bounding box center [927, 145] width 18 height 18
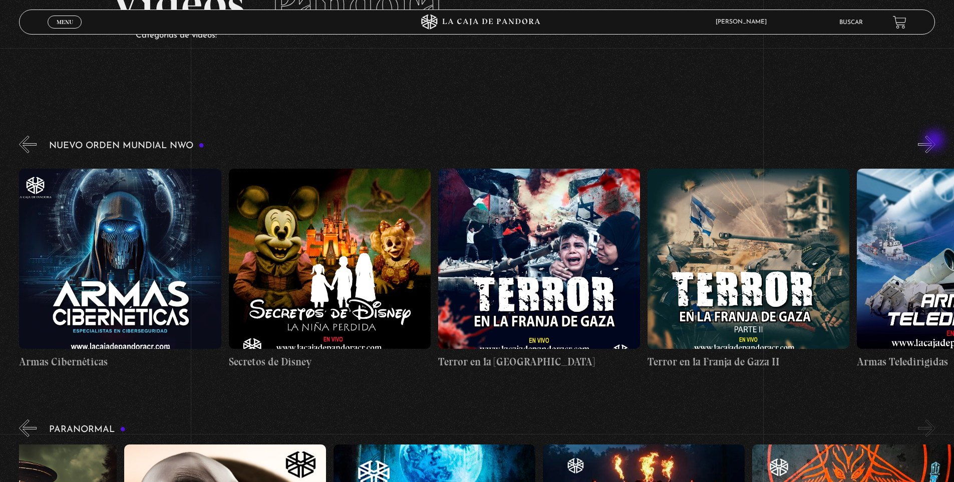
scroll to position [0, 4189]
click at [935, 141] on button "»" at bounding box center [927, 145] width 18 height 18
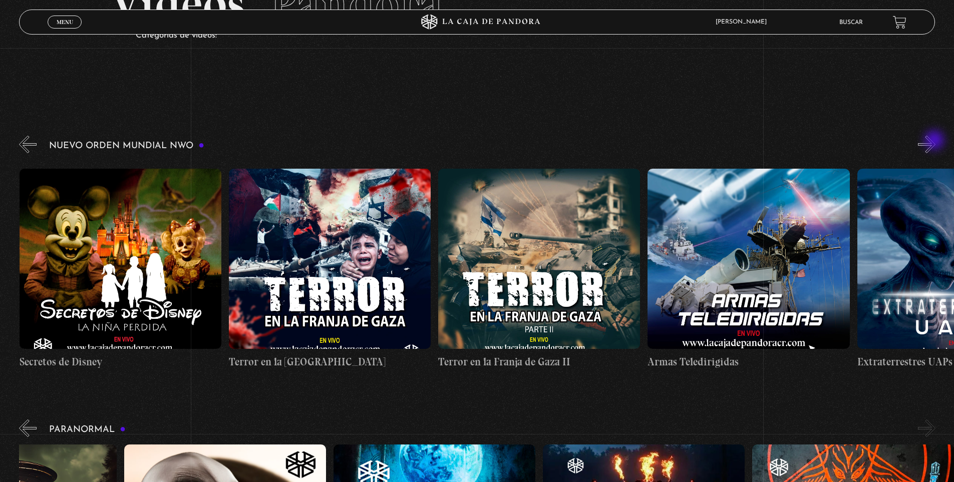
click at [935, 141] on button "»" at bounding box center [927, 145] width 18 height 18
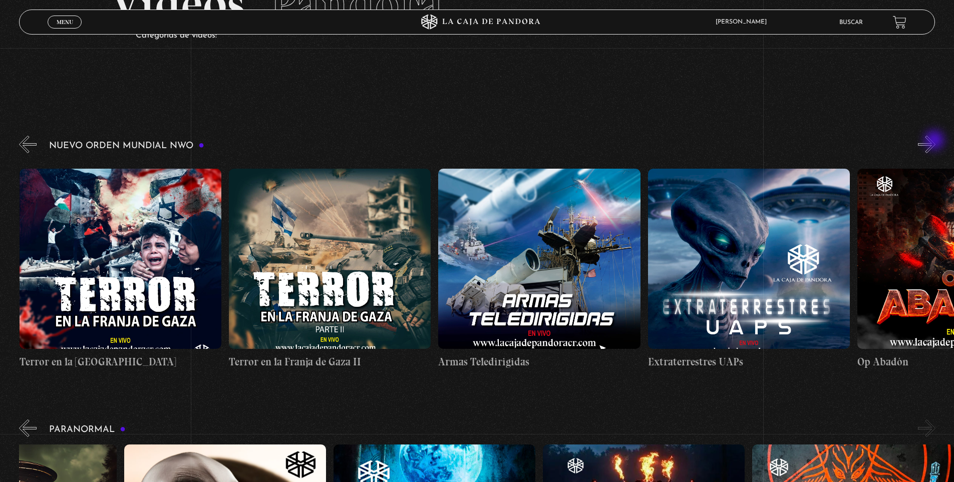
click at [935, 141] on button "»" at bounding box center [927, 145] width 18 height 18
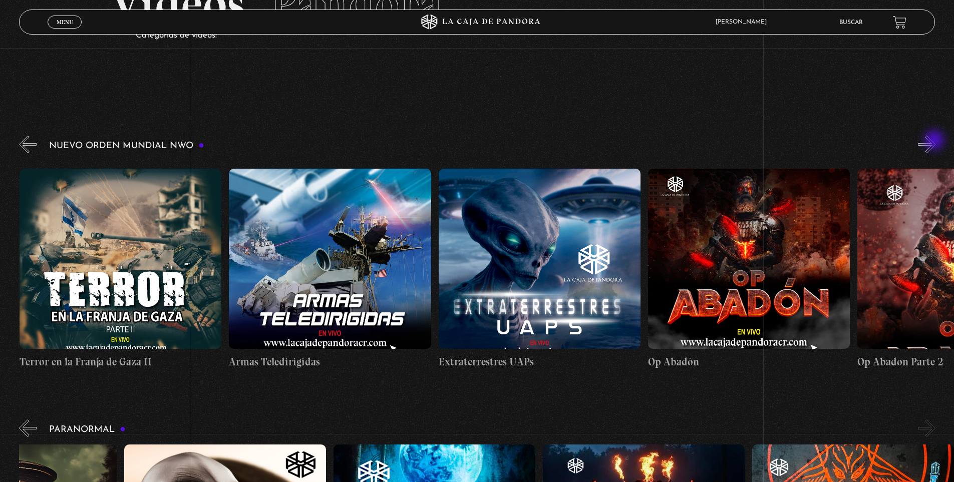
click at [935, 141] on button "»" at bounding box center [927, 145] width 18 height 18
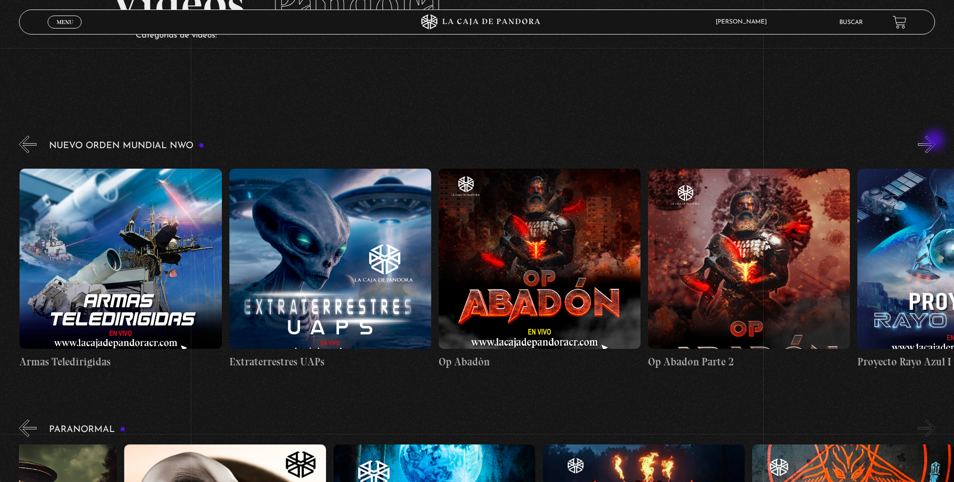
click at [935, 141] on button "»" at bounding box center [927, 145] width 18 height 18
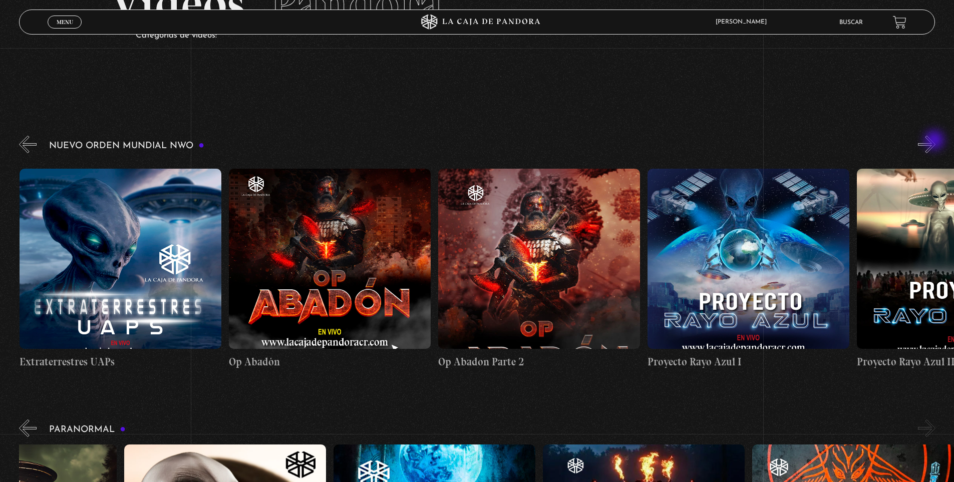
click at [935, 141] on button "»" at bounding box center [927, 145] width 18 height 18
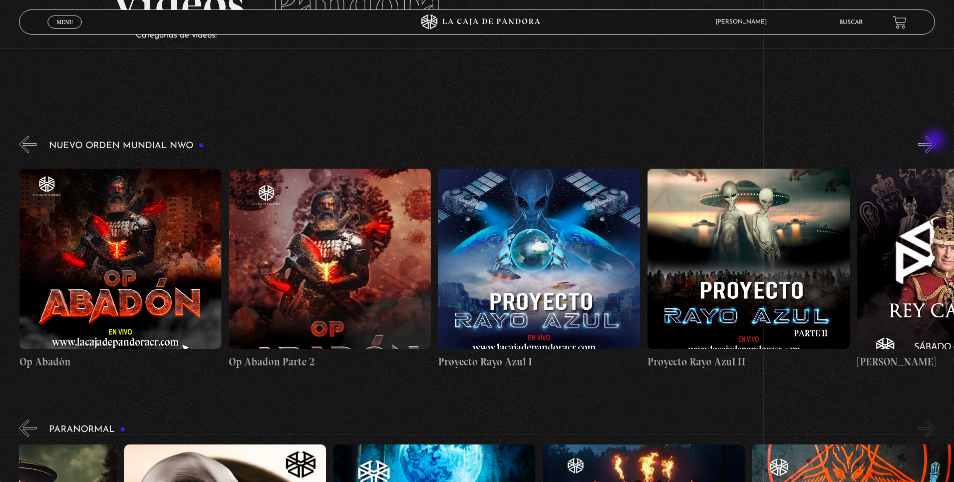
click at [935, 141] on button "»" at bounding box center [927, 145] width 18 height 18
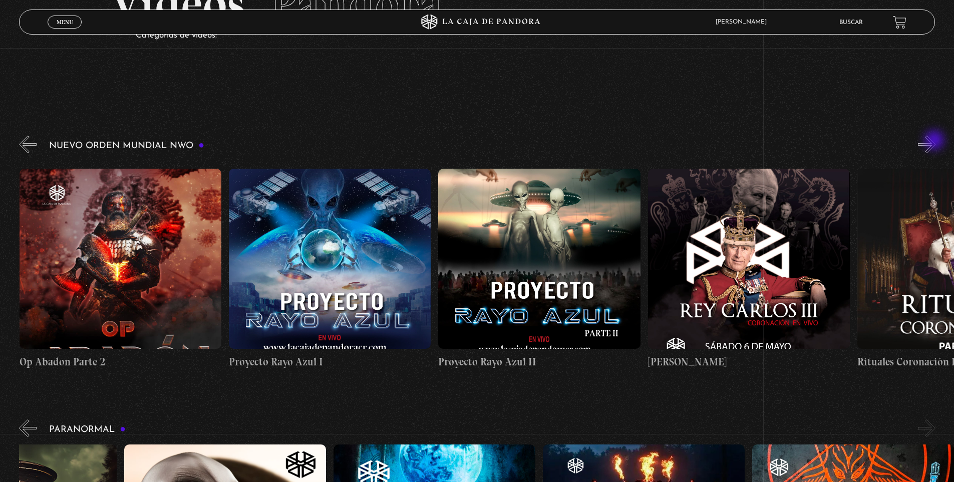
click at [935, 141] on button "»" at bounding box center [927, 145] width 18 height 18
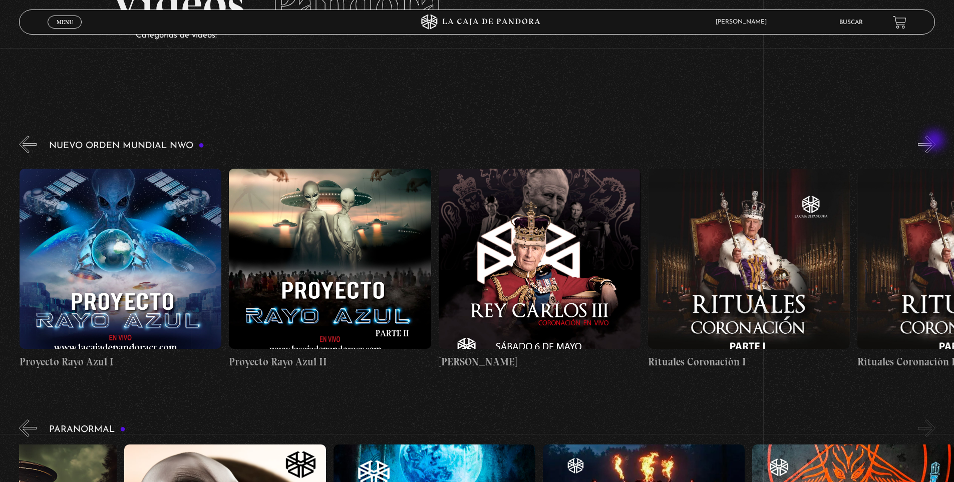
click at [935, 141] on button "»" at bounding box center [927, 145] width 18 height 18
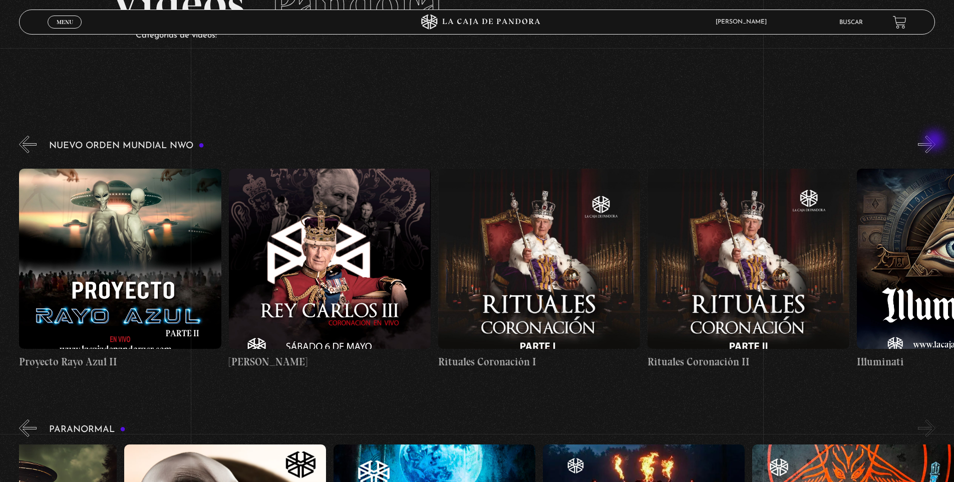
click at [935, 141] on button "»" at bounding box center [927, 145] width 18 height 18
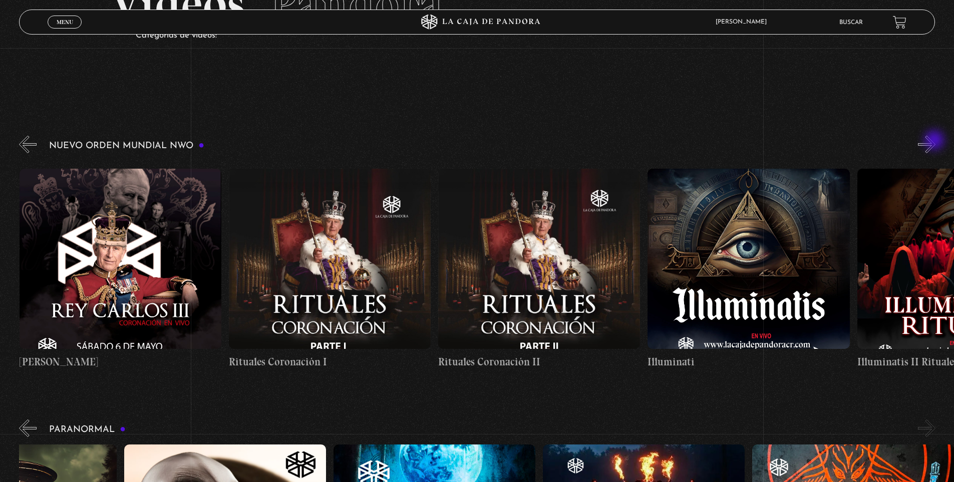
click at [935, 141] on button "»" at bounding box center [927, 145] width 18 height 18
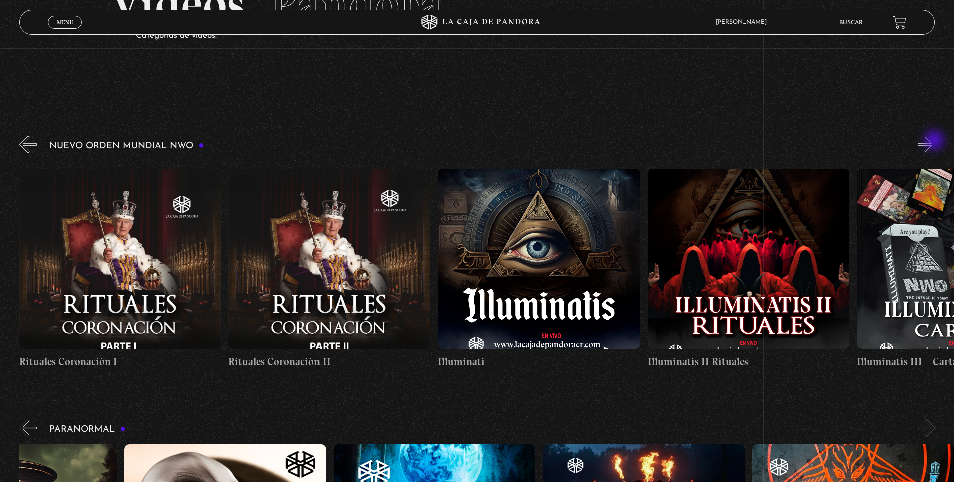
click at [935, 141] on button "»" at bounding box center [927, 145] width 18 height 18
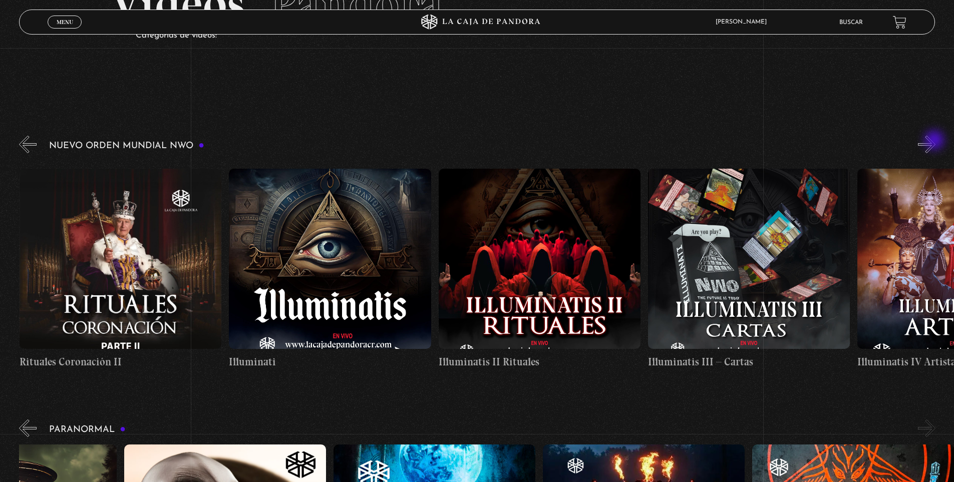
click at [935, 141] on button "»" at bounding box center [927, 145] width 18 height 18
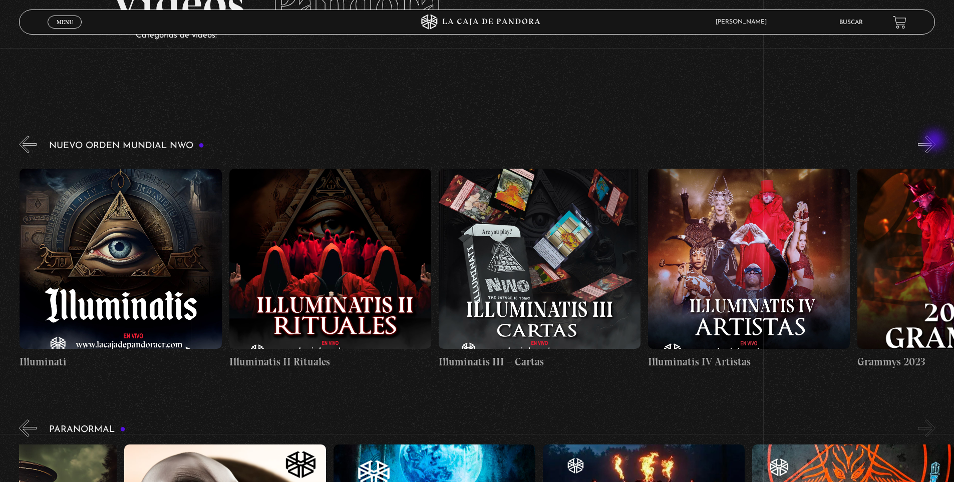
scroll to position [0, 6911]
click at [935, 141] on button "»" at bounding box center [927, 145] width 18 height 18
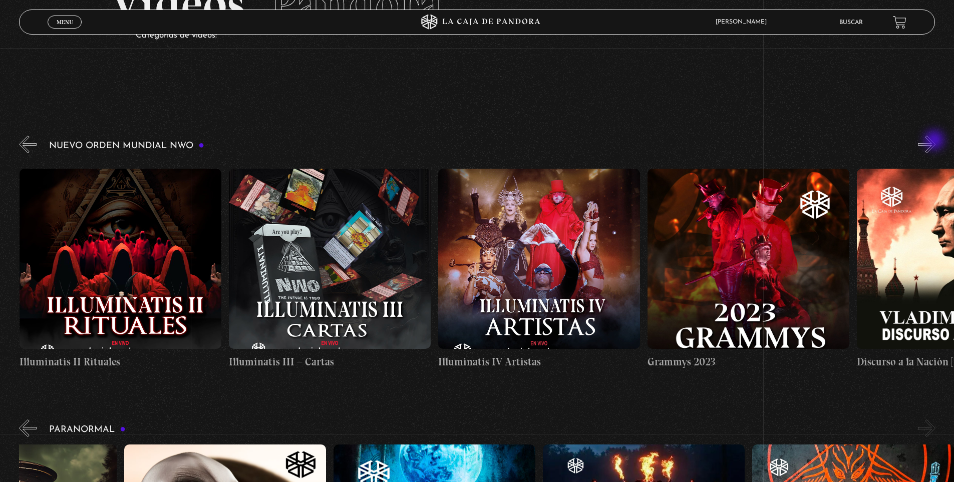
click at [935, 141] on button "»" at bounding box center [927, 145] width 18 height 18
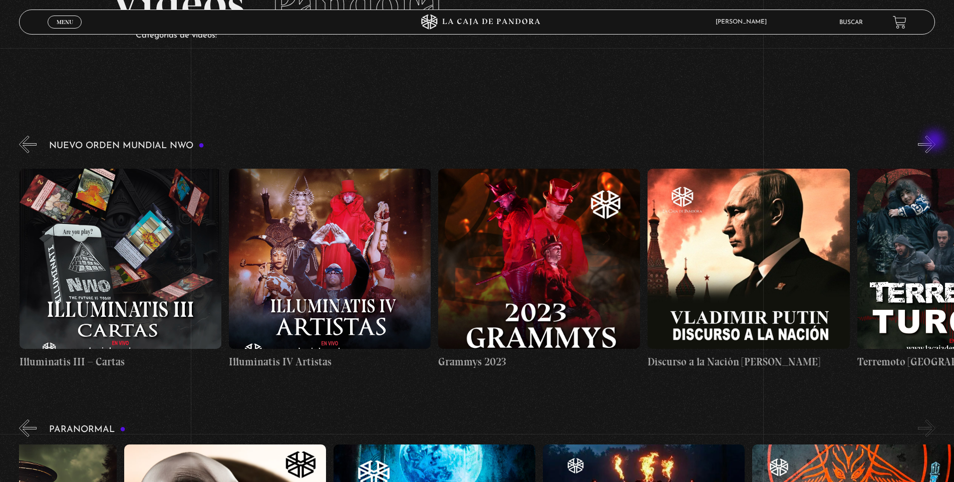
click at [935, 141] on button "»" at bounding box center [927, 145] width 18 height 18
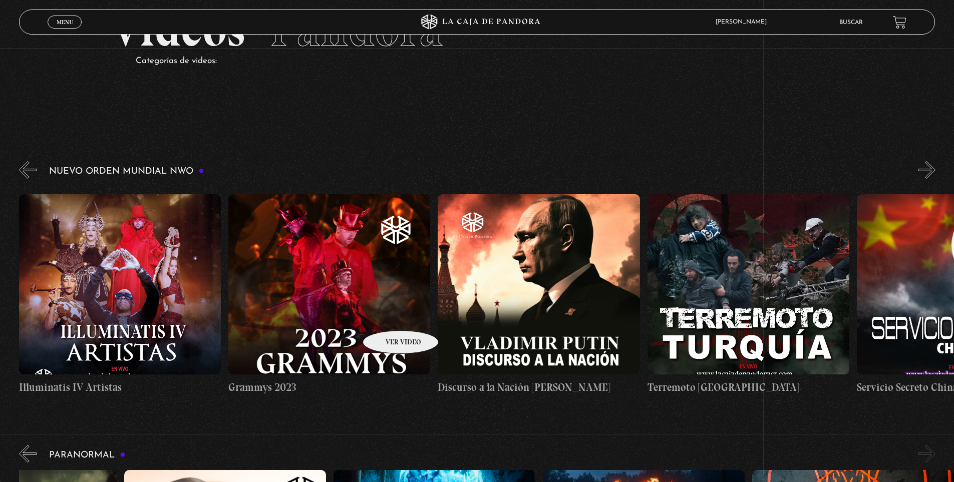
scroll to position [0, 0]
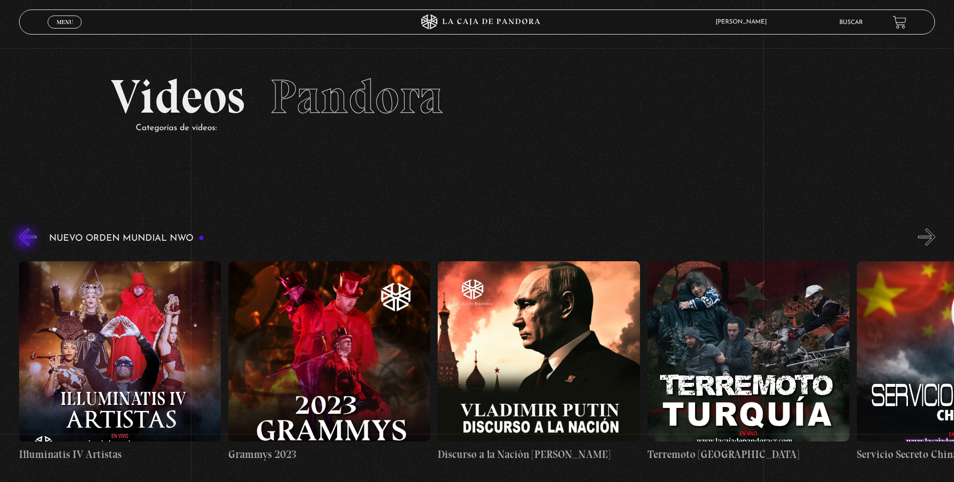
click at [27, 239] on button "«" at bounding box center [28, 237] width 18 height 18
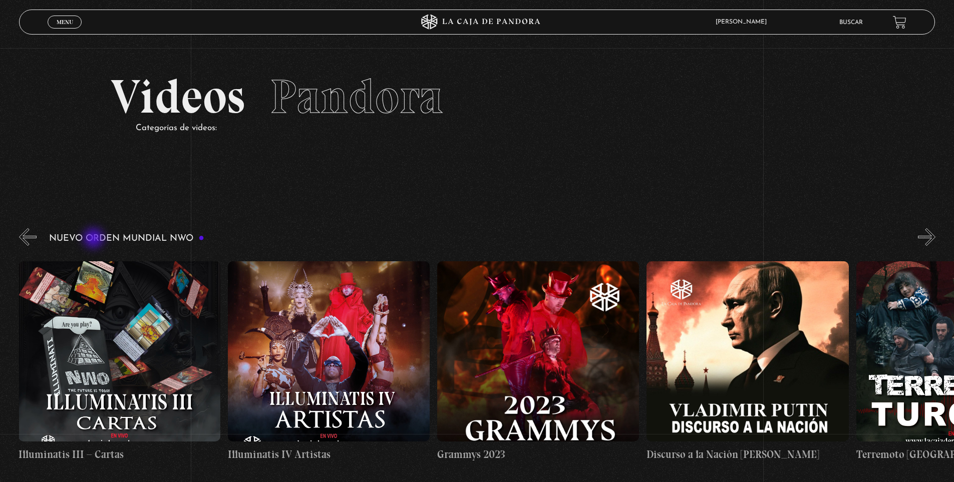
scroll to position [0, 7331]
click at [96, 237] on h3 "Nuevo Orden Mundial NWO" at bounding box center [126, 239] width 155 height 10
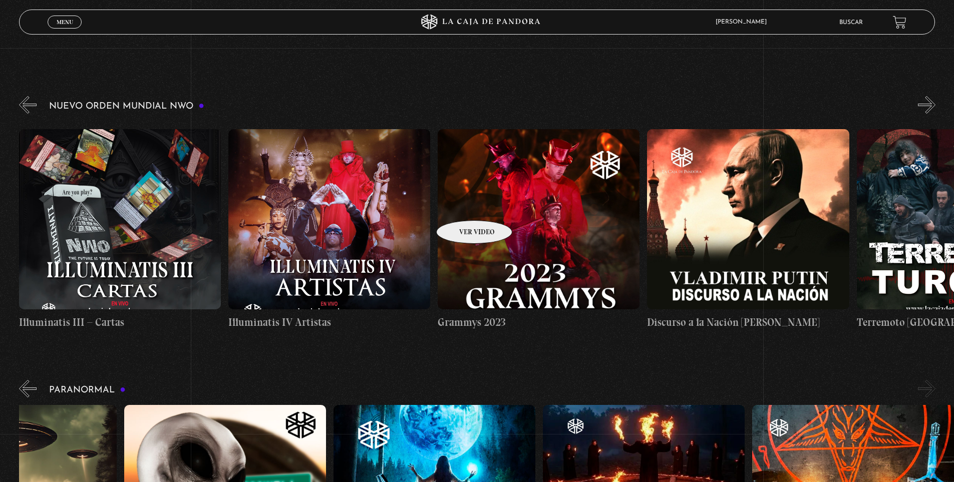
scroll to position [132, 0]
click at [746, 242] on figure at bounding box center [748, 220] width 202 height 180
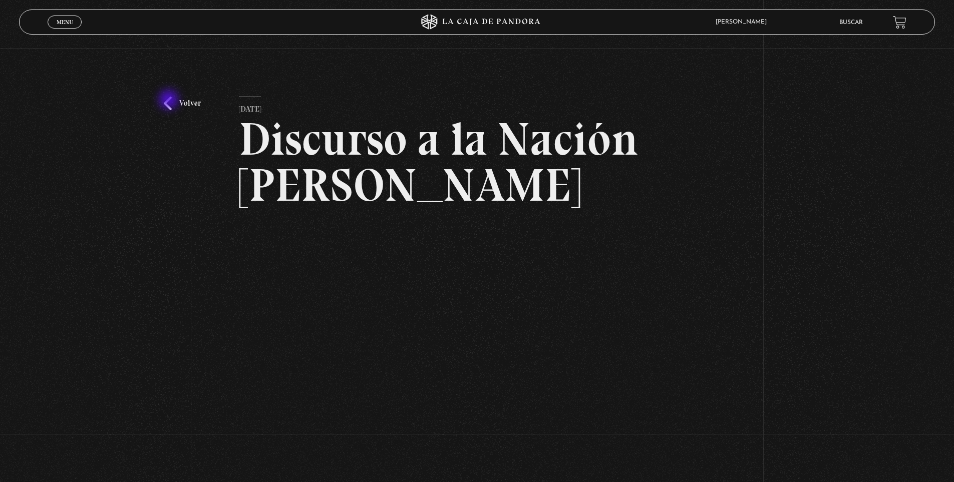
click at [170, 101] on link "Volver" at bounding box center [182, 104] width 37 height 14
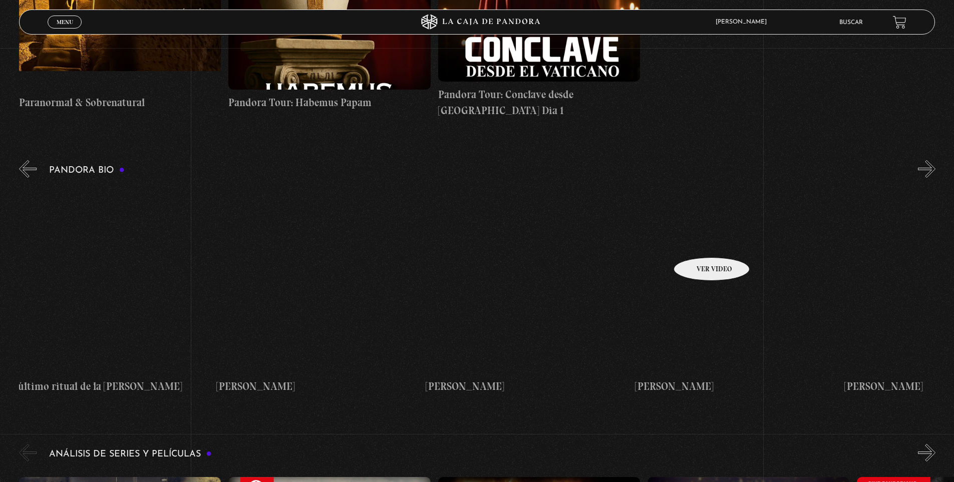
scroll to position [0, 2149]
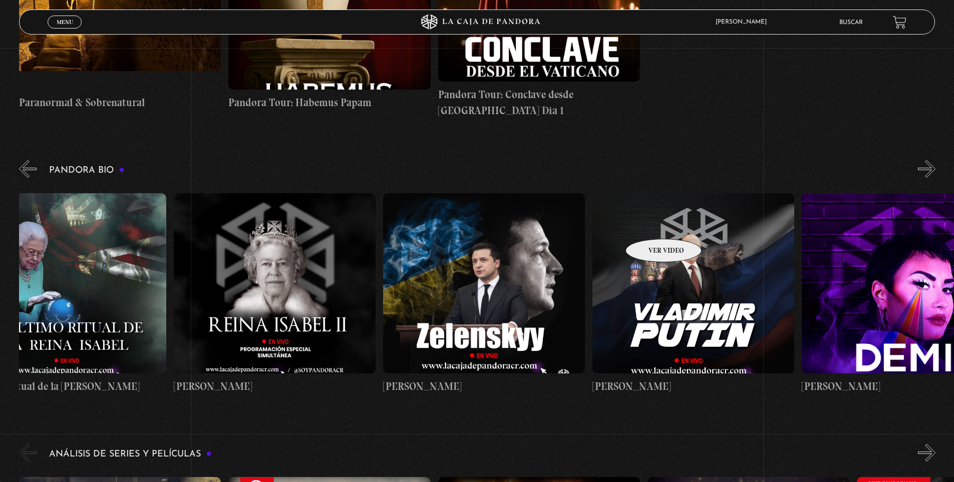
click at [651, 224] on figure at bounding box center [693, 283] width 202 height 180
click at [678, 238] on figure at bounding box center [693, 283] width 202 height 180
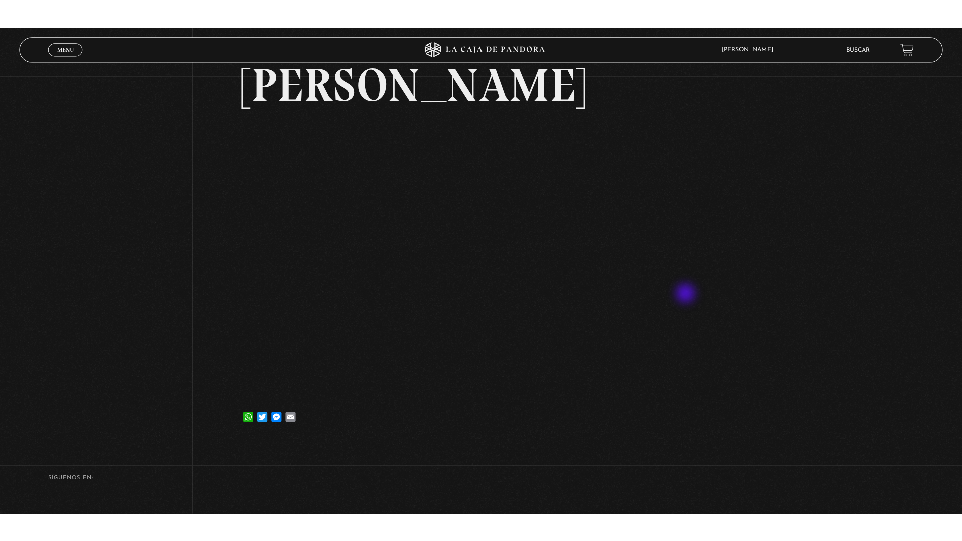
scroll to position [82, 0]
